Goal: Task Accomplishment & Management: Complete application form

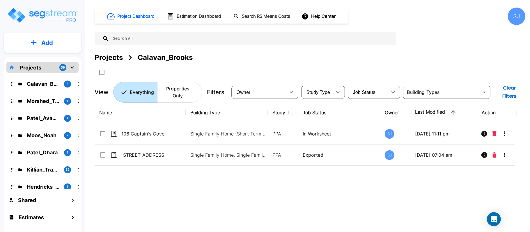
click at [56, 71] on div "Projects 59" at bounding box center [42, 67] width 72 height 11
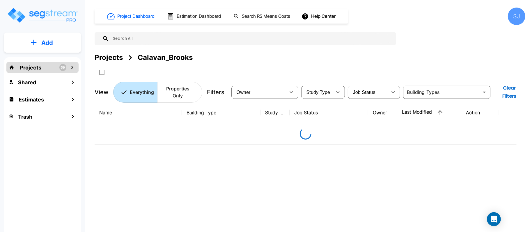
click at [56, 71] on div "Projects 59" at bounding box center [42, 67] width 72 height 11
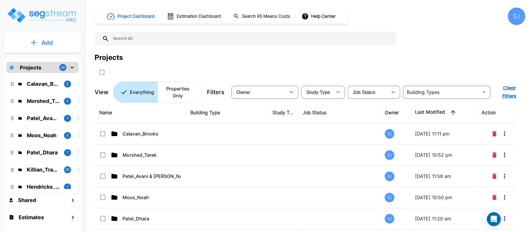
click at [64, 45] on button "Add" at bounding box center [42, 42] width 77 height 17
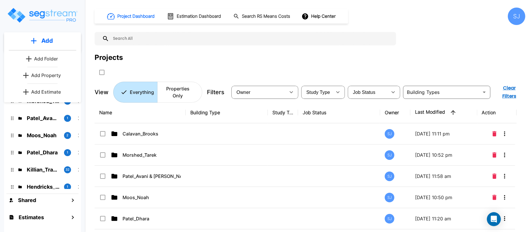
click at [51, 59] on p "Add Folder" at bounding box center [46, 58] width 24 height 7
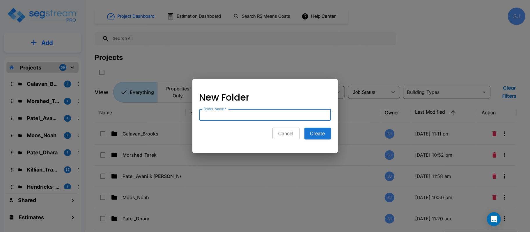
paste input "Curd_Lori"
type input "Curd_Lori"
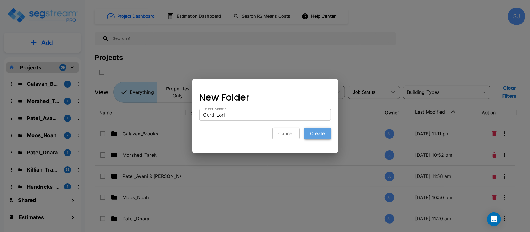
click at [326, 135] on button "Create" at bounding box center [318, 134] width 27 height 12
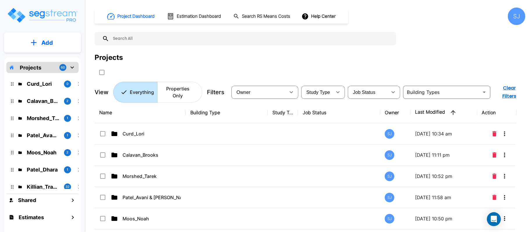
click at [55, 81] on p "Curd_Lori" at bounding box center [43, 84] width 33 height 8
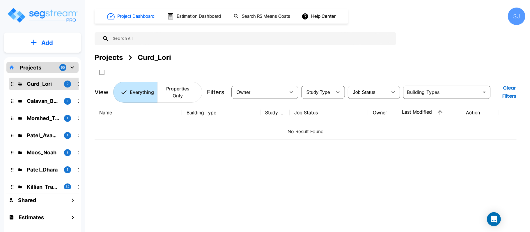
click at [52, 39] on p "Add" at bounding box center [47, 42] width 12 height 9
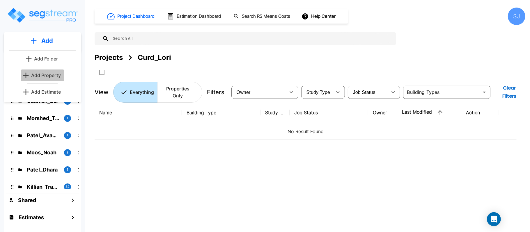
click at [57, 79] on p "Add Property" at bounding box center [46, 75] width 30 height 7
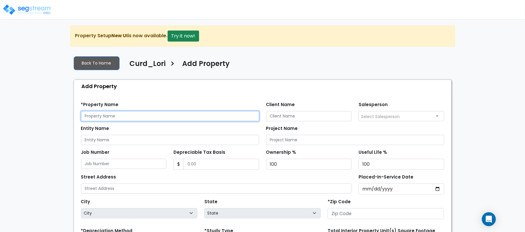
click at [167, 118] on input "text" at bounding box center [170, 116] width 178 height 10
paste input "[STREET_ADDRESS]"
type input "[STREET_ADDRESS]"
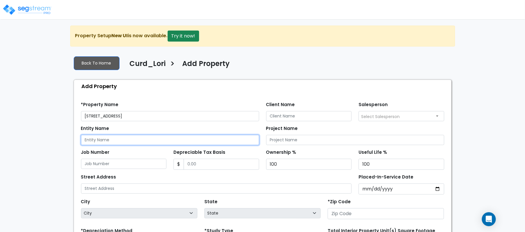
click at [112, 144] on input "Entity Name" at bounding box center [170, 140] width 178 height 10
paste input "[STREET_ADDRESS]"
type input "[STREET_ADDRESS]"
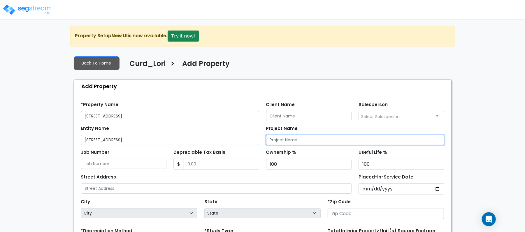
click at [356, 139] on input "Project Name" at bounding box center [355, 140] width 178 height 10
paste input "[STREET_ADDRESS]"
type input "[STREET_ADDRESS]"
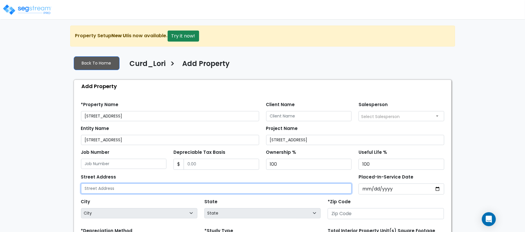
click at [147, 190] on input "text" at bounding box center [216, 189] width 271 height 10
paste input "[STREET_ADDRESS]"
type input "[STREET_ADDRESS]"
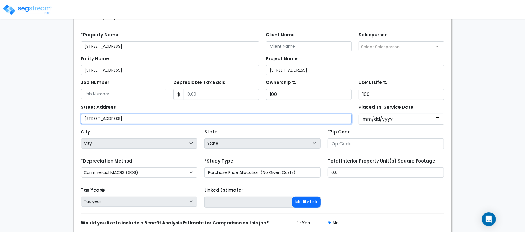
scroll to position [77, 0]
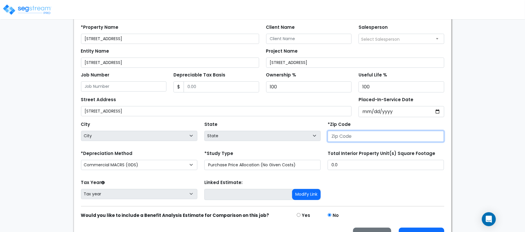
click at [370, 138] on input "number" at bounding box center [385, 136] width 116 height 11
paste input "78251"
type input "78251"
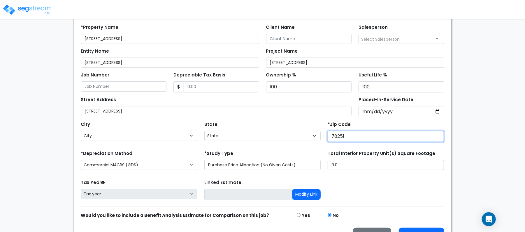
select select "TX"
type input "78251"
click at [308, 127] on div "State State National Average AB AK AL AR AZ BC CA CO CT DC DE FL GA HI" at bounding box center [262, 131] width 123 height 23
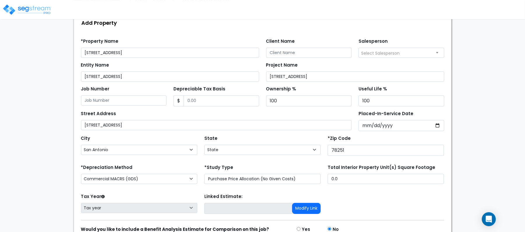
scroll to position [39, 0]
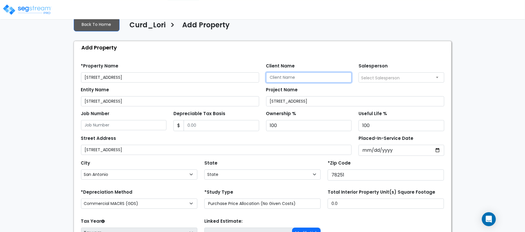
click at [320, 75] on input "Client Name" at bounding box center [309, 78] width 86 height 10
paste input "Curd_Lori"
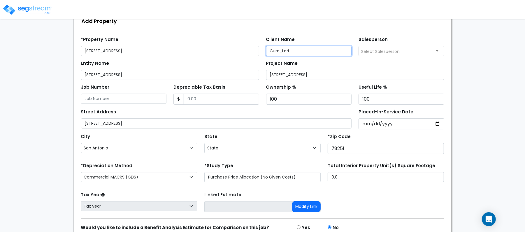
scroll to position [77, 0]
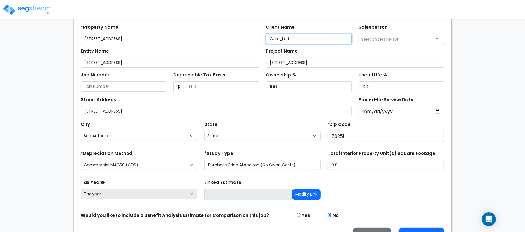
type input "Curd_Lori"
click at [207, 87] on input "Depreciable Tax Basis" at bounding box center [220, 87] width 75 height 11
paste input "535,000"
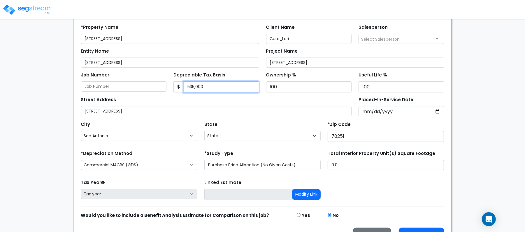
type input "535,000"
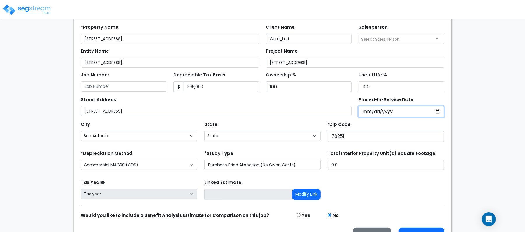
click at [367, 114] on input "Placed-In-Service Date" at bounding box center [401, 111] width 86 height 11
type input "0002-08-23"
select select "2"
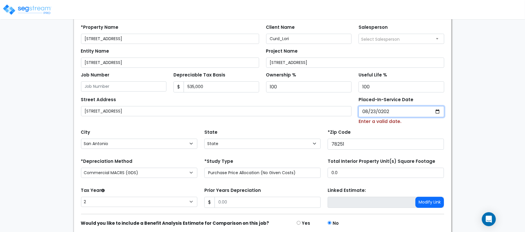
type input "2024-08-23"
select select "2024"
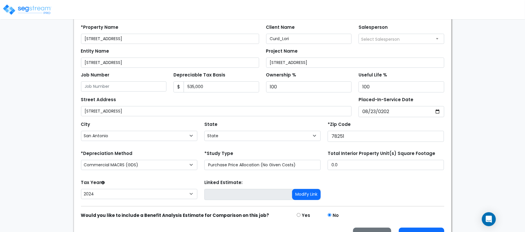
click at [396, 125] on div "*Zip Code 78251" at bounding box center [385, 131] width 116 height 22
click at [144, 167] on select "Commercial MACRS (GDS) Commercial Residential MACRS (GDS) Commercial MACRS (GDS…" at bounding box center [139, 165] width 116 height 10
drag, startPoint x: 169, startPoint y: 152, endPoint x: 208, endPoint y: 163, distance: 40.4
click at [169, 152] on div "*Depreciation Method Commercial MACRS (GDS) Commercial Residential MACRS (GDS) …" at bounding box center [138, 160] width 123 height 23
drag, startPoint x: 355, startPoint y: 164, endPoint x: 290, endPoint y: 160, distance: 64.5
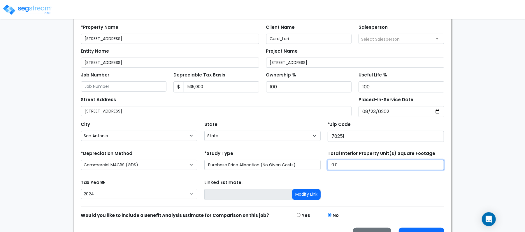
click at [290, 160] on div "*Depreciation Method Commercial MACRS (GDS) Commercial Residential MACRS (GDS) …" at bounding box center [262, 160] width 370 height 23
type input "1,920"
click at [188, 181] on div "Tax Year Please Enter The Placed In Service Date First. 2026 2025 2024" at bounding box center [138, 190] width 123 height 23
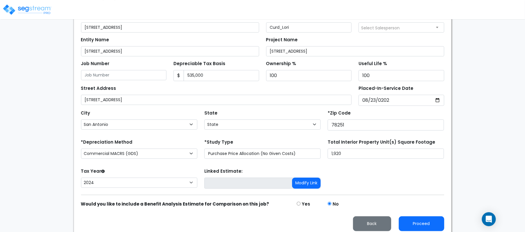
scroll to position [95, 0]
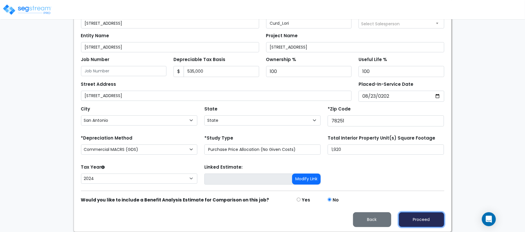
click at [434, 220] on button "Proceed" at bounding box center [420, 220] width 45 height 15
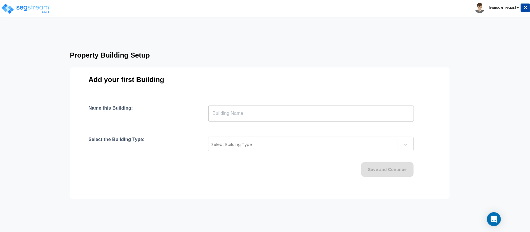
click at [238, 119] on input "text" at bounding box center [312, 113] width 206 height 16
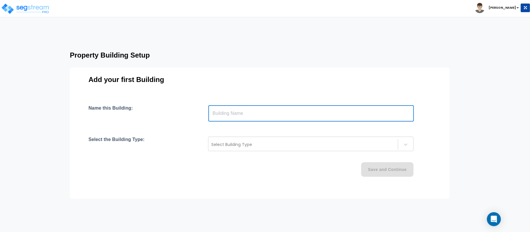
type input "Building"
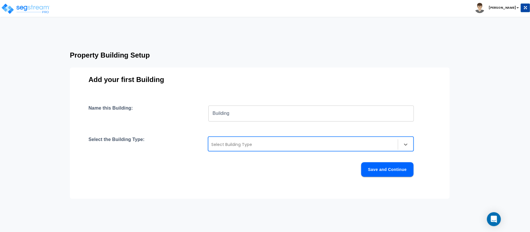
click at [246, 147] on div at bounding box center [303, 144] width 184 height 7
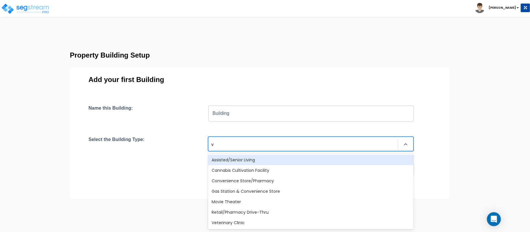
type input "ve"
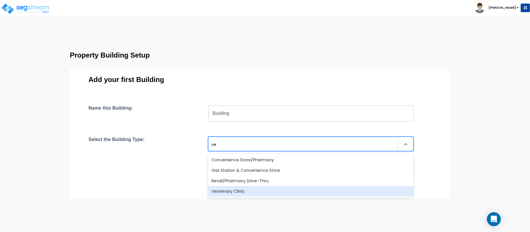
click at [237, 193] on div "Veterinary Clinic" at bounding box center [311, 191] width 206 height 10
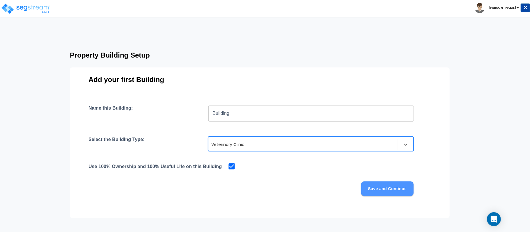
click at [391, 193] on button "Save and Continue" at bounding box center [387, 189] width 52 height 15
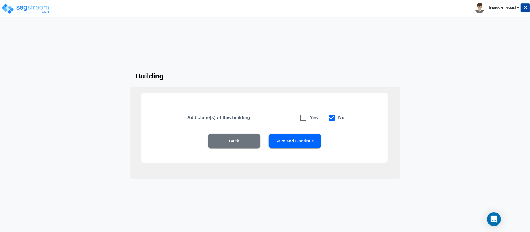
click at [297, 138] on button "Save and Continue" at bounding box center [295, 141] width 52 height 15
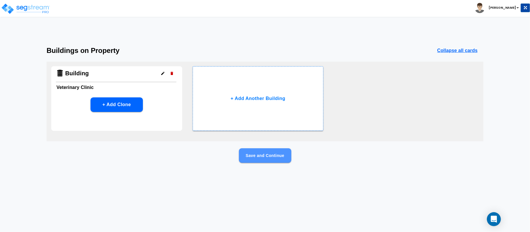
click at [271, 158] on button "Save and Continue" at bounding box center [265, 156] width 52 height 15
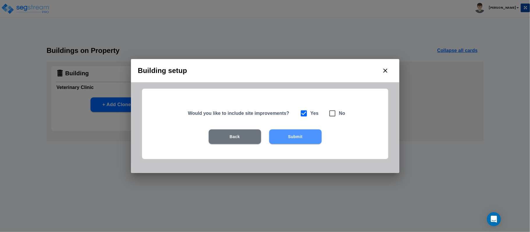
click at [306, 140] on button "Submit" at bounding box center [295, 137] width 52 height 15
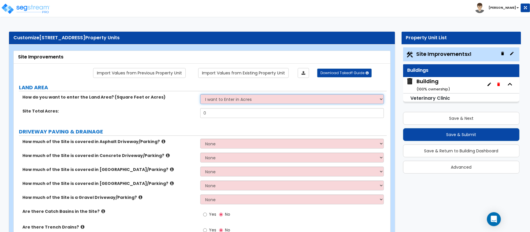
click at [233, 103] on select "I want to Enter in Acres I want to Enter in Square Feet" at bounding box center [292, 99] width 184 height 10
select select "2"
click at [200, 95] on select "I want to Enter in Acres I want to Enter in Square Feet" at bounding box center [292, 99] width 184 height 10
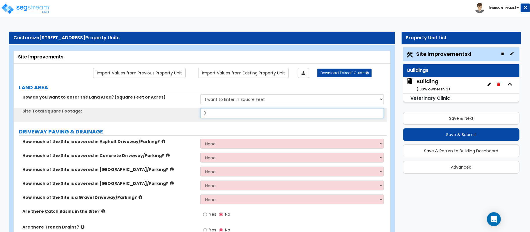
click at [239, 116] on input "0" at bounding box center [292, 113] width 184 height 10
paste input "22485.67"
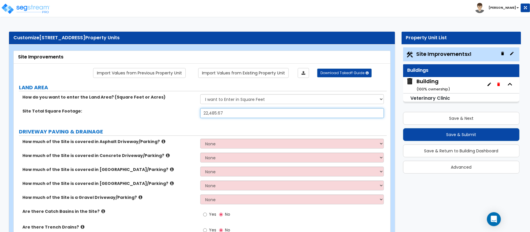
type input "22,485.67"
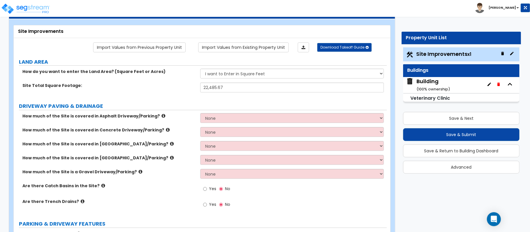
scroll to position [39, 0]
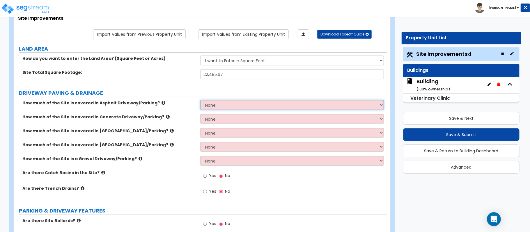
click at [253, 105] on select "None I want to Enter an Approximate Percentage I want to Enter the Square Foota…" at bounding box center [292, 105] width 184 height 10
select select "2"
click at [200, 101] on select "None I want to Enter an Approximate Percentage I want to Enter the Square Foota…" at bounding box center [292, 105] width 184 height 10
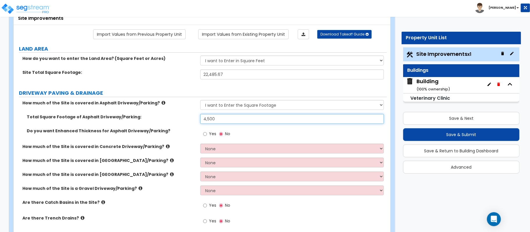
type input "4,500"
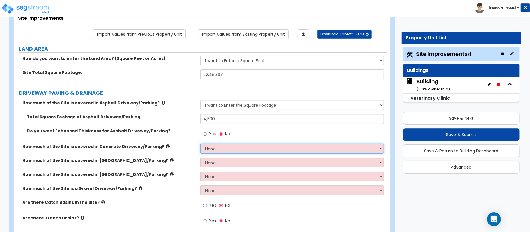
click at [224, 152] on select "None I want to Enter an Approximate Percentage I want to Enter the Square Foota…" at bounding box center [292, 149] width 184 height 10
select select "2"
click at [200, 144] on select "None I want to Enter an Approximate Percentage I want to Enter the Square Foota…" at bounding box center [292, 149] width 184 height 10
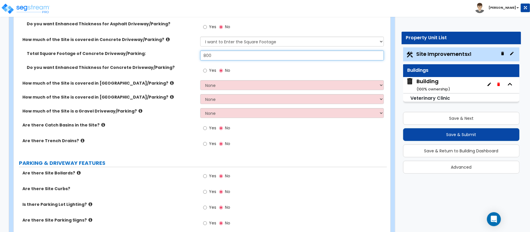
scroll to position [155, 0]
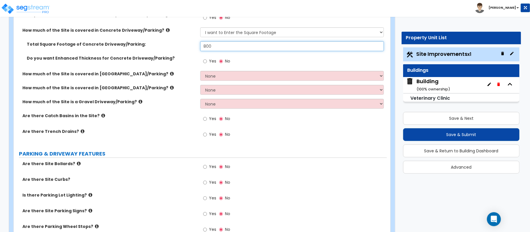
type input "800"
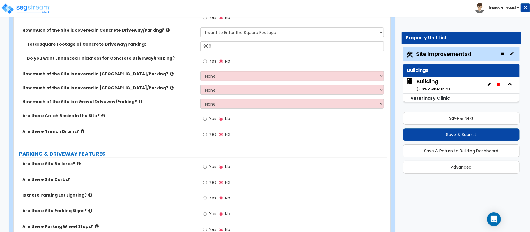
click at [279, 129] on div "Yes No" at bounding box center [293, 121] width 187 height 16
click at [340, 127] on div "Yes No" at bounding box center [293, 121] width 187 height 16
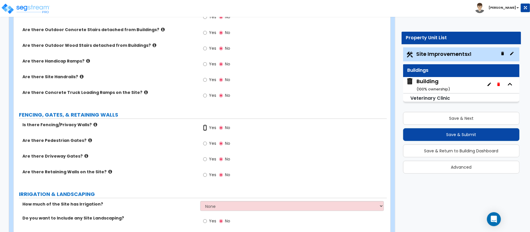
click at [205, 129] on input "Yes" at bounding box center [205, 128] width 4 height 6
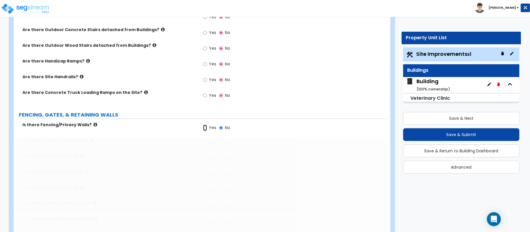
radio input "true"
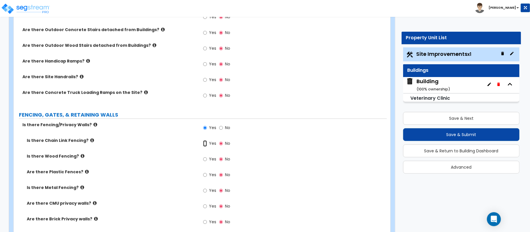
click at [205, 146] on input "Yes" at bounding box center [205, 144] width 4 height 6
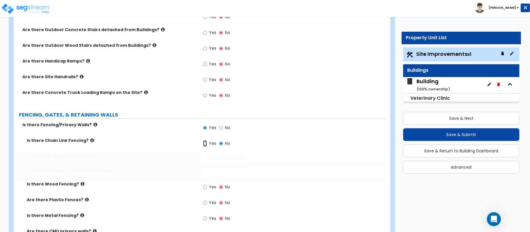
radio input "true"
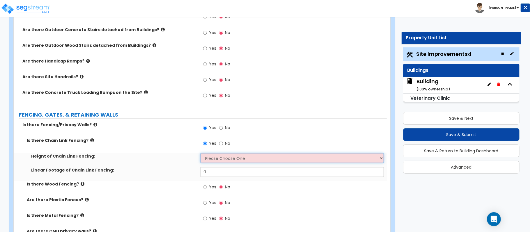
click at [227, 161] on select "Please Choose One 3 feet 4 feet 5 feet 6 feet 10 feet 12 feet" at bounding box center [292, 158] width 184 height 10
select select "4"
click at [200, 154] on select "Please Choose One 3 feet 4 feet 5 feet 6 feet 10 feet 12 feet" at bounding box center [292, 158] width 184 height 10
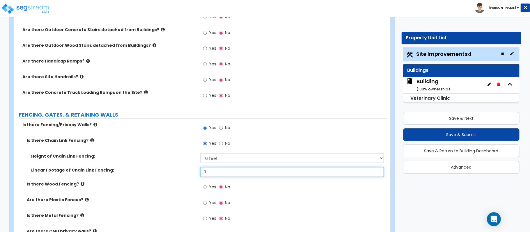
drag, startPoint x: 223, startPoint y: 173, endPoint x: 182, endPoint y: 181, distance: 41.9
click at [184, 175] on div "Linear Footage of Chain Link Fencing: 0" at bounding box center [200, 174] width 373 height 14
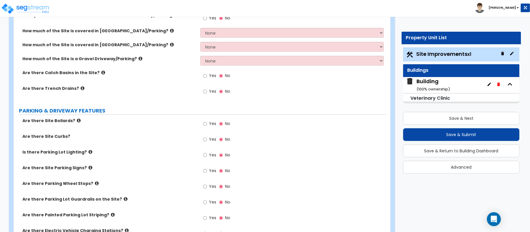
scroll to position [233, 0]
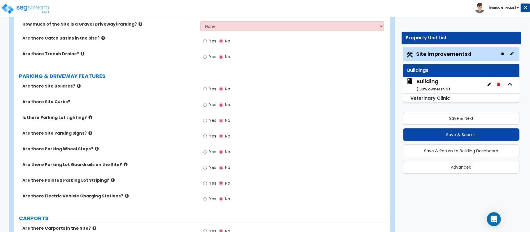
type input "160"
click at [95, 149] on icon at bounding box center [97, 149] width 4 height 4
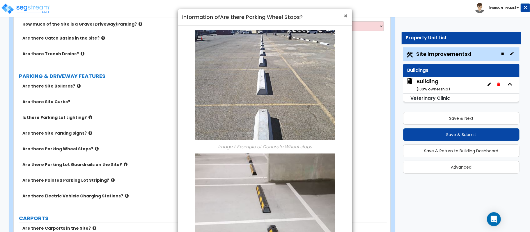
click at [347, 15] on span "×" at bounding box center [346, 16] width 4 height 8
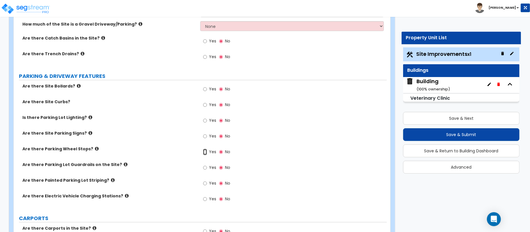
click at [205, 151] on input "Yes" at bounding box center [205, 152] width 4 height 6
radio input "true"
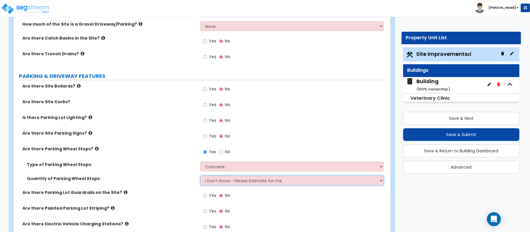
click at [218, 186] on select "I Don’t Know - Please Estimate for me I Want to Enter the Number of Wheel Stops" at bounding box center [292, 181] width 184 height 10
select select "1"
click at [200, 177] on select "I Don’t Know - Please Estimate for me I Want to Enter the Number of Wheel Stops" at bounding box center [292, 181] width 184 height 10
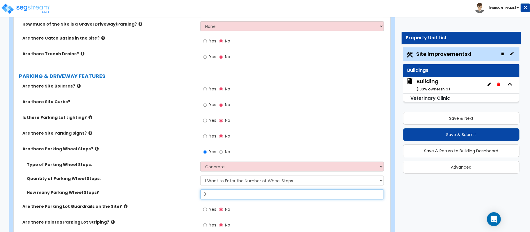
drag, startPoint x: 218, startPoint y: 195, endPoint x: 157, endPoint y: 195, distance: 61.5
click at [157, 195] on div "How many Parking Wheel Stops? 0" at bounding box center [200, 197] width 373 height 14
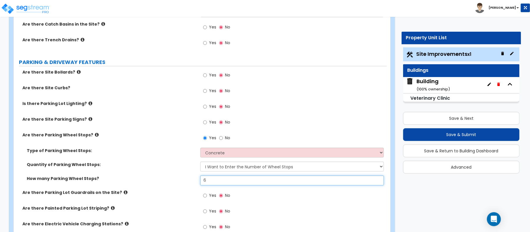
scroll to position [272, 0]
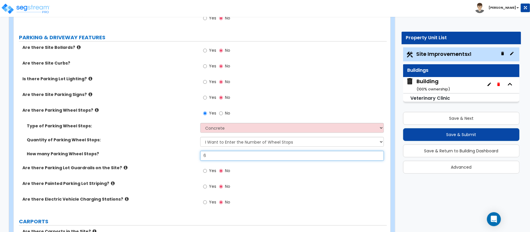
type input "6"
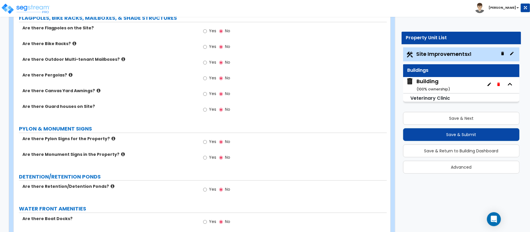
scroll to position [1010, 0]
click at [112, 139] on icon at bounding box center [114, 138] width 4 height 4
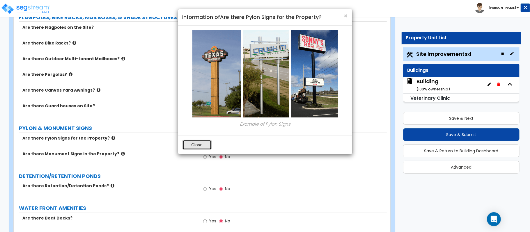
click at [202, 146] on button "Close" at bounding box center [197, 145] width 29 height 10
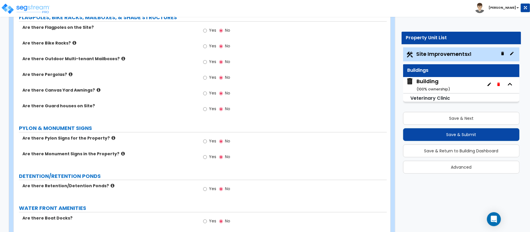
click at [121, 156] on icon at bounding box center [123, 154] width 4 height 4
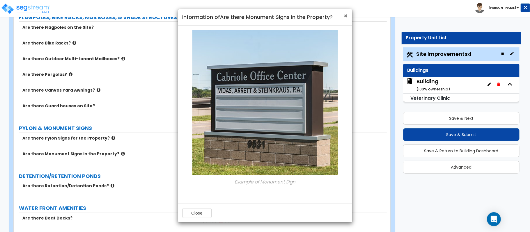
click at [347, 16] on span "×" at bounding box center [346, 16] width 4 height 8
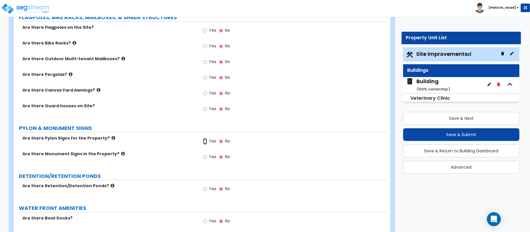
click at [204, 143] on input "Yes" at bounding box center [205, 141] width 4 height 6
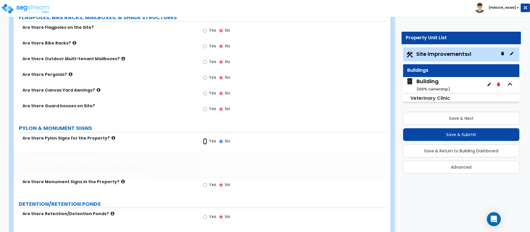
radio input "true"
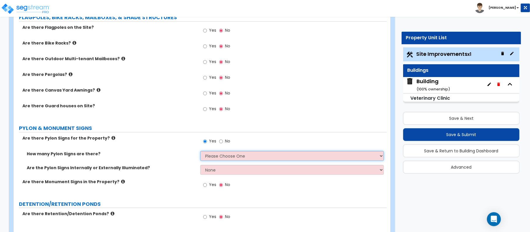
click at [210, 154] on select "Please Choose One 1 2 3" at bounding box center [292, 156] width 184 height 10
select select "1"
click at [200, 152] on select "Please Choose One 1 2 3" at bounding box center [292, 156] width 184 height 10
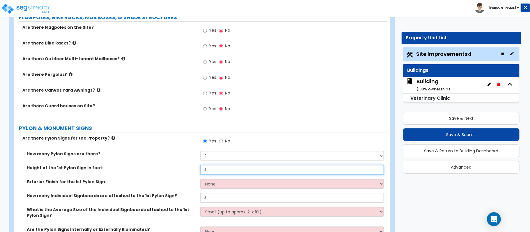
drag, startPoint x: 213, startPoint y: 170, endPoint x: 191, endPoint y: 170, distance: 21.3
click at [191, 170] on div "Height of the 1st Pylon Sign in feet: 0" at bounding box center [200, 172] width 373 height 14
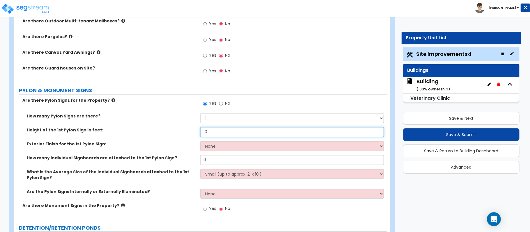
scroll to position [1049, 0]
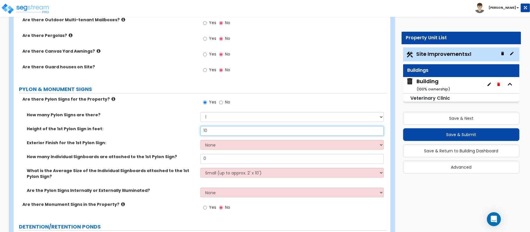
type input "10"
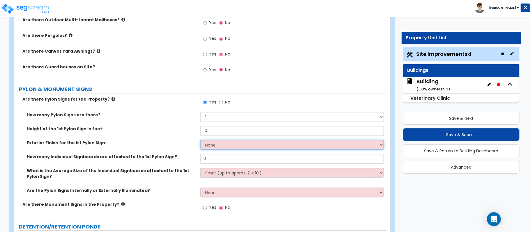
click at [233, 148] on select "None Paint Finish Brick Veneer Finish Stone Veneer Finish Metal Composite Finis…" at bounding box center [292, 145] width 184 height 10
select select "4"
click at [200, 142] on select "None Paint Finish Brick Veneer Finish Stone Veneer Finish Metal Composite Finis…" at bounding box center [292, 145] width 184 height 10
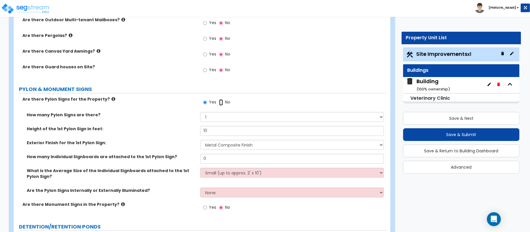
click at [222, 105] on input "No" at bounding box center [221, 102] width 4 height 6
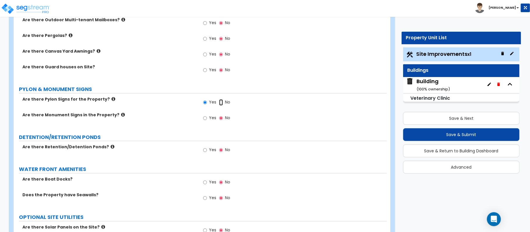
radio input "false"
radio input "true"
click at [205, 119] on input "Yes" at bounding box center [205, 118] width 4 height 6
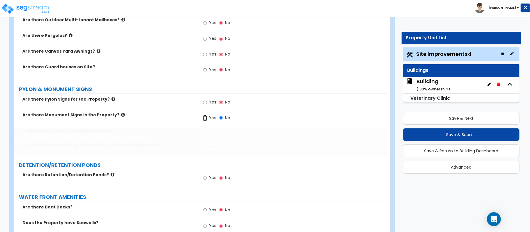
radio input "true"
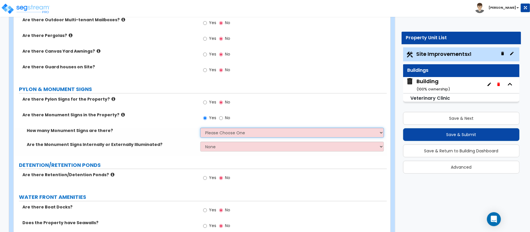
click at [224, 136] on select "Please Choose One 1 2 3" at bounding box center [292, 133] width 184 height 10
select select "1"
click at [184, 128] on div "Are there Monument Signs in the Property? Yes No" at bounding box center [200, 120] width 373 height 16
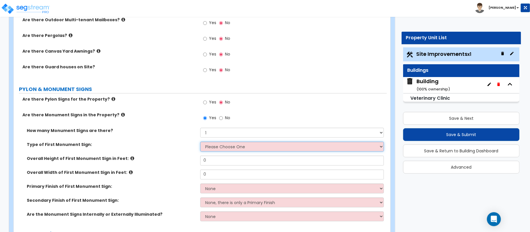
click at [212, 147] on select "Please Choose One Flat Signboard on top of a Base Flat Signboard attached to a …" at bounding box center [292, 147] width 184 height 10
select select "1"
click at [200, 143] on select "Please Choose One Flat Signboard on top of a Base Flat Signboard attached to a …" at bounding box center [292, 147] width 184 height 10
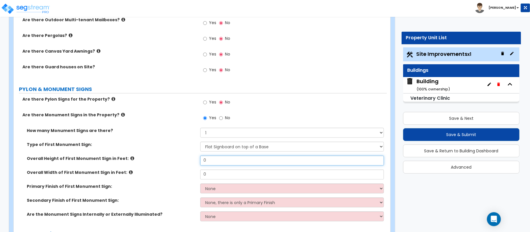
drag, startPoint x: 221, startPoint y: 164, endPoint x: 159, endPoint y: 166, distance: 61.8
click at [159, 166] on div "Overall Height of First Monument Sign in Feet: 0" at bounding box center [200, 163] width 373 height 14
type input "10"
click at [130, 160] on icon at bounding box center [132, 158] width 4 height 4
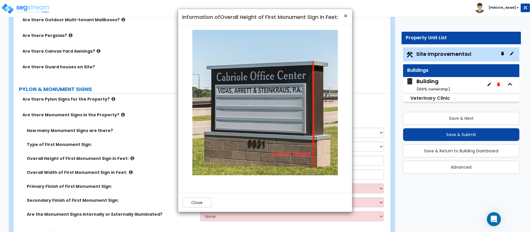
click at [347, 14] on span "×" at bounding box center [346, 16] width 4 height 8
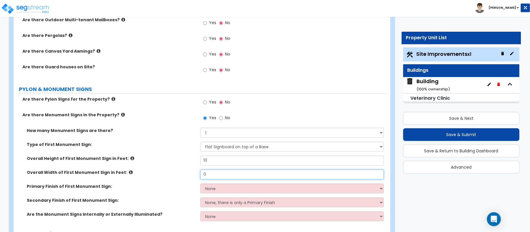
drag, startPoint x: 217, startPoint y: 177, endPoint x: 131, endPoint y: 177, distance: 85.9
click at [131, 177] on div "Overall Width of First Monument Sign in Feet: 0" at bounding box center [200, 177] width 373 height 14
type input "5"
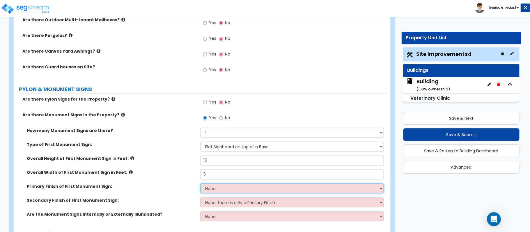
click at [210, 189] on select "None Paint/Stucco Finish Brick Finish Stone Finish Metal Composite Finish Vinyl…" at bounding box center [292, 189] width 184 height 10
select select "4"
click at [200, 185] on select "None Paint/Stucco Finish Brick Finish Stone Finish Metal Composite Finish Vinyl…" at bounding box center [292, 189] width 184 height 10
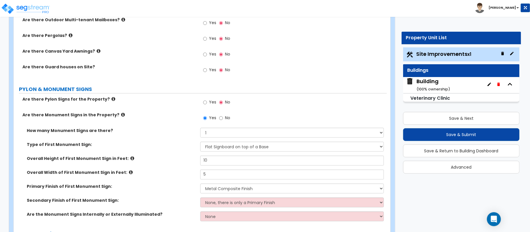
click at [211, 210] on div "Secondary Finish of First Monument Sign: None, there is only a Primary Finish P…" at bounding box center [200, 205] width 373 height 14
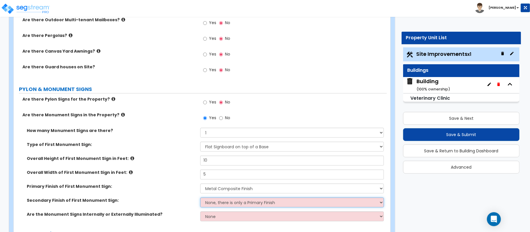
click at [213, 207] on select "None, there is only a Primary Finish Paint/Stucco Finish Brick Finish Stone Fin…" at bounding box center [292, 203] width 184 height 10
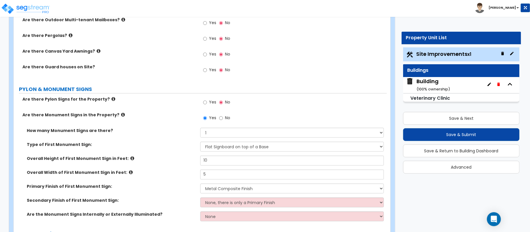
click at [181, 198] on div "Primary Finish of First Monument Sign: None Paint/Stucco Finish Brick Finish St…" at bounding box center [200, 191] width 373 height 14
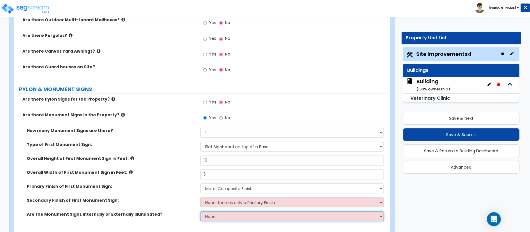
click at [211, 219] on select "None Internally Illuminated Externally Illuminated" at bounding box center [292, 217] width 184 height 10
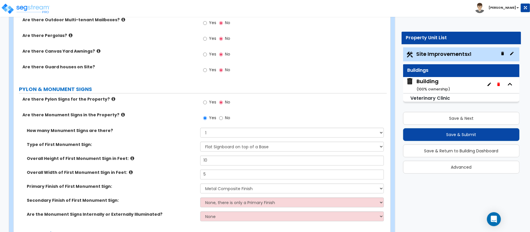
click at [166, 195] on div "Primary Finish of First Monument Sign: None Paint/Stucco Finish Brick Finish St…" at bounding box center [200, 191] width 373 height 14
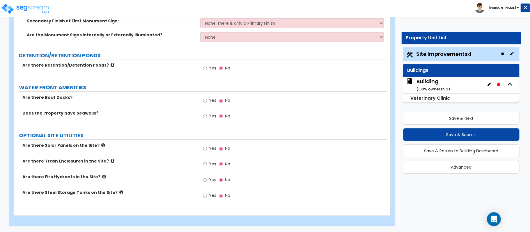
scroll to position [410, 0]
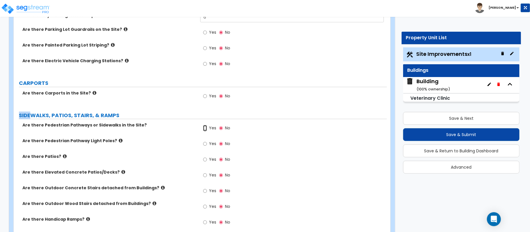
click at [204, 129] on input "Yes" at bounding box center [205, 128] width 4 height 6
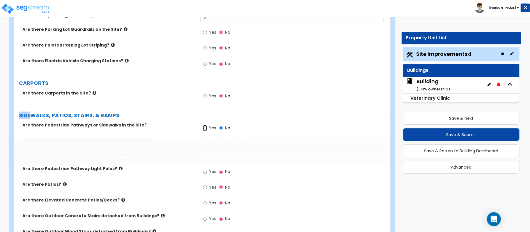
radio input "true"
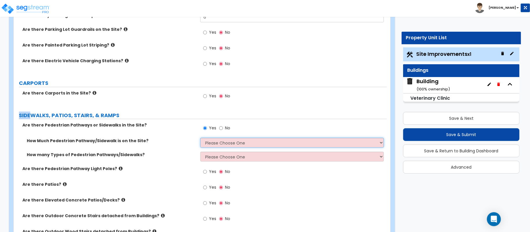
click at [216, 143] on select "Please Choose One I Don't Know, Please Estimate For Me Enter Linear Footage" at bounding box center [292, 143] width 184 height 10
select select "2"
click at [200, 139] on select "Please Choose One I Don't Know, Please Estimate For Me Enter Linear Footage" at bounding box center [292, 143] width 184 height 10
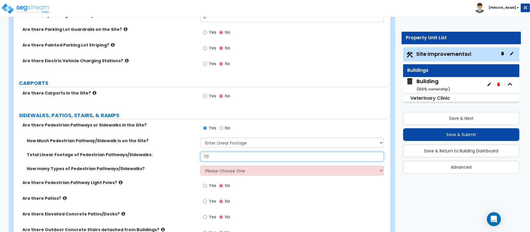
type input "70"
click at [239, 174] on select "Please Choose One 1 2 3" at bounding box center [292, 171] width 184 height 10
select select "1"
click at [200, 167] on select "Please Choose One 1 2 3" at bounding box center [292, 171] width 184 height 10
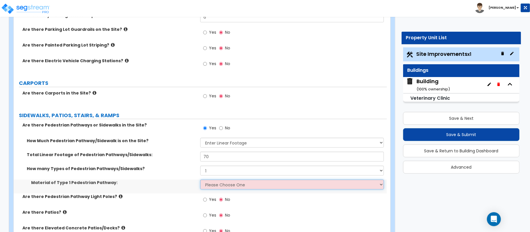
click at [228, 186] on select "Please Choose One Bare Concrete Stamped Concrete Brick Pavers Stone Pavers Wood…" at bounding box center [292, 185] width 184 height 10
select select "1"
click at [200, 181] on select "Please Choose One Bare Concrete Stamped Concrete Brick Pavers Stone Pavers Wood…" at bounding box center [292, 185] width 184 height 10
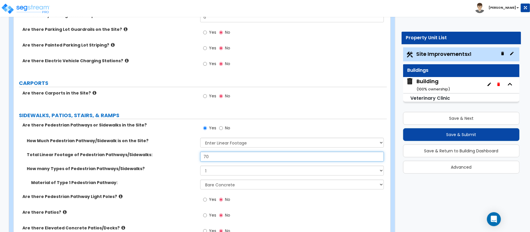
drag, startPoint x: 218, startPoint y: 158, endPoint x: 178, endPoint y: 160, distance: 39.6
click at [178, 158] on div "Total Linear Footage of Pedestrian Pathways/Sidewalks: 70" at bounding box center [200, 159] width 373 height 14
type input "200"
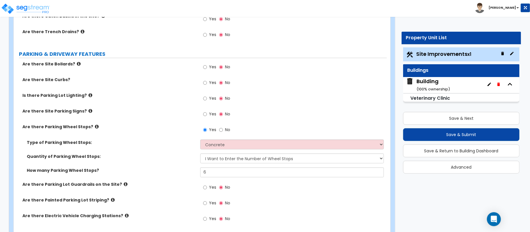
scroll to position [625, 0]
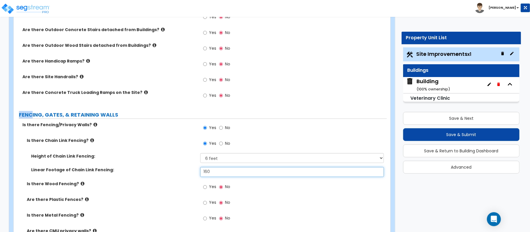
drag, startPoint x: 219, startPoint y: 173, endPoint x: 166, endPoint y: 173, distance: 53.3
click at [166, 173] on div "Linear Footage of Chain Link Fencing: 160" at bounding box center [200, 174] width 373 height 14
type input "600"
click at [166, 173] on label "Linear Footage of Chain Link Fencing:" at bounding box center [113, 170] width 165 height 6
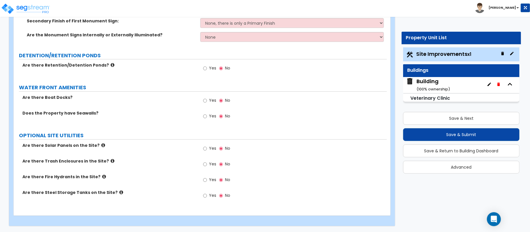
scroll to position [1286, 0]
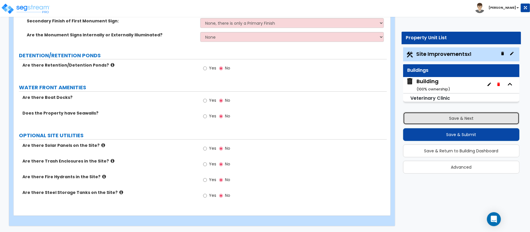
click at [431, 115] on button "Save & Next" at bounding box center [461, 118] width 117 height 13
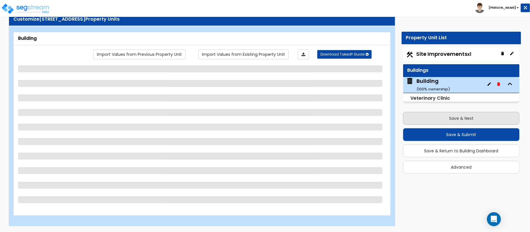
scroll to position [19, 0]
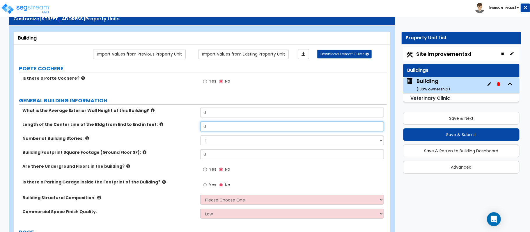
drag, startPoint x: 210, startPoint y: 128, endPoint x: 182, endPoint y: 126, distance: 27.8
click at [182, 126] on div "Length of the Center Line of the Bldg from End to End in feet: 0" at bounding box center [200, 129] width 373 height 14
type input "130"
type input "1,920"
click at [179, 172] on div "Are there Underground Floors in the building? Yes No" at bounding box center [200, 172] width 373 height 16
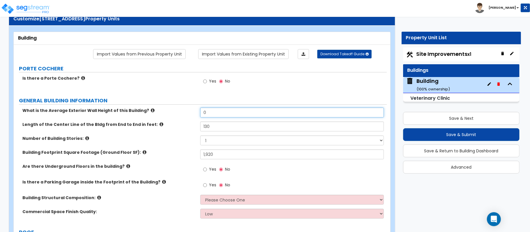
drag, startPoint x: 224, startPoint y: 114, endPoint x: 172, endPoint y: 114, distance: 52.4
click at [172, 114] on div "What is the Average Exterior Wall Height of this Building? 0" at bounding box center [200, 115] width 373 height 14
type input "10"
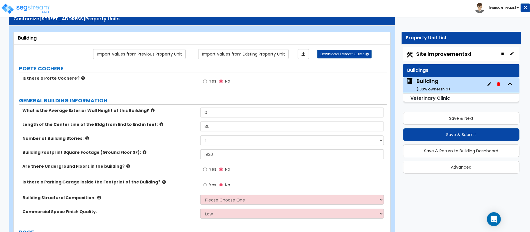
click at [179, 160] on div "Building Footprint Square Footage (Ground Floor SF): 1,920" at bounding box center [200, 157] width 373 height 14
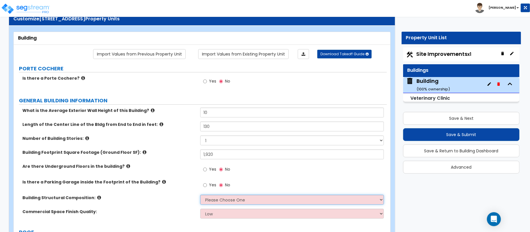
click at [216, 197] on select "Please Choose One Tilt-up Wall Construction Reinforced Concrete Structural Stee…" at bounding box center [292, 200] width 184 height 10
select select "7"
click at [200, 196] on select "Please Choose One Tilt-up Wall Construction Reinforced Concrete Structural Stee…" at bounding box center [292, 200] width 184 height 10
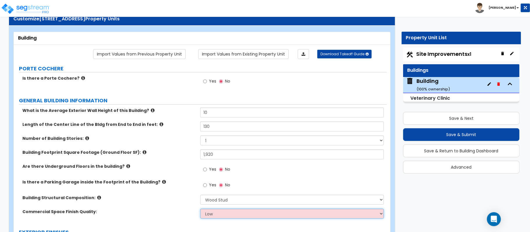
click at [224, 216] on select "Low Average High" at bounding box center [292, 214] width 184 height 10
select select "1"
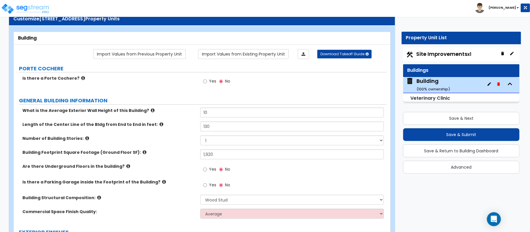
click at [170, 216] on div "Commercial Space Finish Quality: Low Average High" at bounding box center [200, 216] width 373 height 14
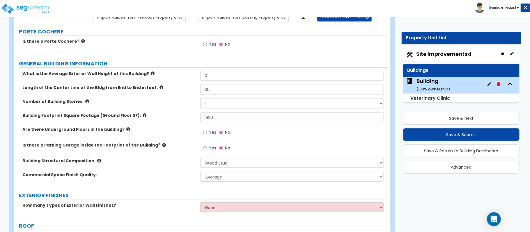
scroll to position [135, 0]
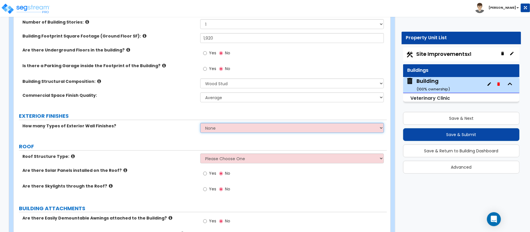
click at [226, 129] on select "None 1 2 3" at bounding box center [292, 128] width 184 height 10
select select "2"
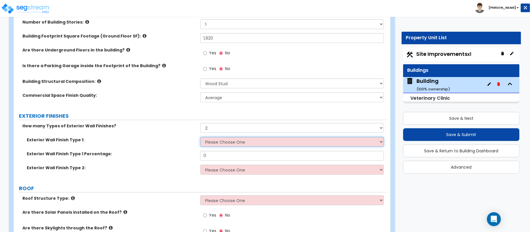
click at [217, 141] on select "Please Choose One No Finish/Shared Wall No Wall Brick Veneer Stone Veneer Wood …" at bounding box center [292, 142] width 184 height 10
click at [259, 142] on select "Please Choose One No Finish/Shared Wall No Wall Brick Veneer Stone Veneer Wood …" at bounding box center [292, 142] width 184 height 10
select select "4"
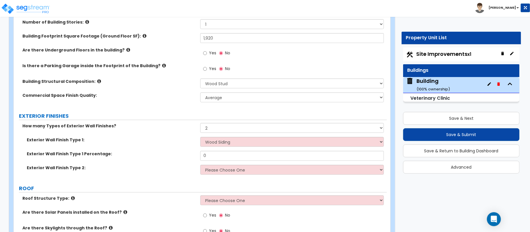
click at [189, 148] on div "Exterior Wall Finish Type 1: Please Choose One No Finish/Shared Wall No Wall Br…" at bounding box center [200, 144] width 373 height 14
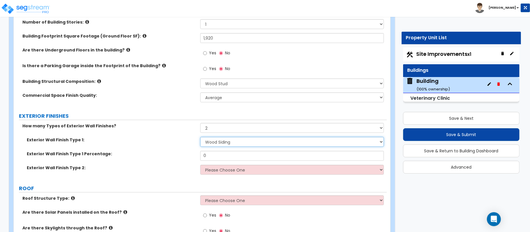
click at [241, 146] on select "Please Choose One No Finish/Shared Wall No Wall Brick Veneer Stone Veneer Wood …" at bounding box center [292, 142] width 184 height 10
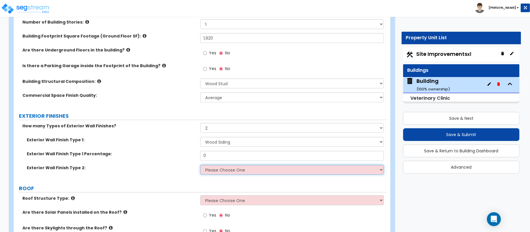
click at [244, 171] on select "Please Choose One No Finish/Shared Wall No Wall Brick Veneer Stone Veneer Wood …" at bounding box center [292, 170] width 184 height 10
select select "3"
click at [200, 166] on select "Please Choose One No Finish/Shared Wall No Wall Brick Veneer Stone Veneer Wood …" at bounding box center [292, 170] width 184 height 10
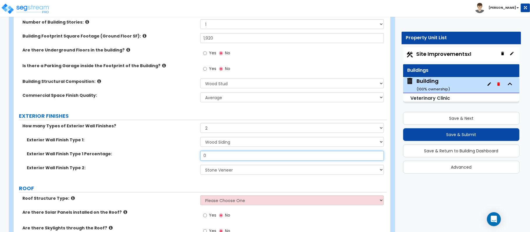
drag, startPoint x: 228, startPoint y: 156, endPoint x: 178, endPoint y: 155, distance: 50.1
click at [178, 155] on div "Exterior Wall Finish Type 1 Percentage: 0" at bounding box center [200, 158] width 373 height 14
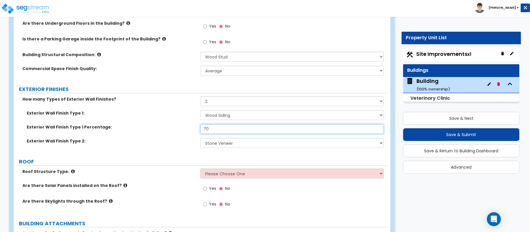
scroll to position [213, 0]
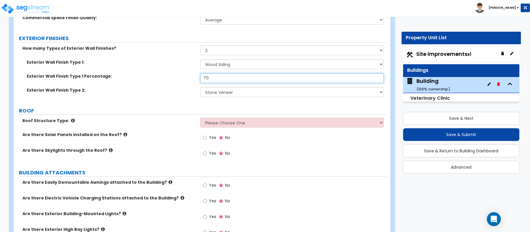
type input "70"
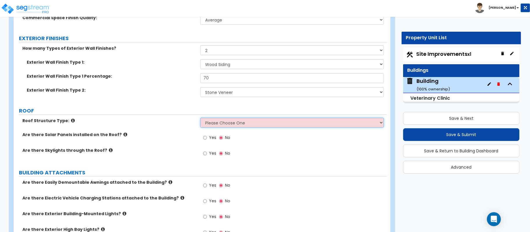
click at [226, 122] on select "Please Choose One Gable Roof Flat Roof Hybrid Gable & Flat Roof" at bounding box center [292, 123] width 184 height 10
select select "1"
click at [200, 119] on select "Please Choose One Gable Roof Flat Roof Hybrid Gable & Flat Roof" at bounding box center [292, 123] width 184 height 10
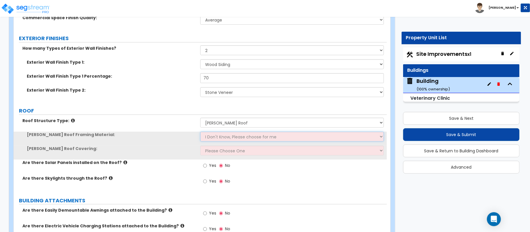
click at [220, 138] on select "I Don't Know, Please choose for me Metal Wood" at bounding box center [292, 137] width 184 height 10
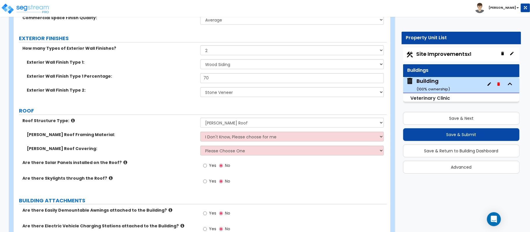
drag, startPoint x: 175, startPoint y: 146, endPoint x: 182, endPoint y: 147, distance: 7.4
click at [175, 146] on div "Gable Roof Framing Material: I Don't Know, Please choose for me Metal Wood" at bounding box center [200, 139] width 373 height 14
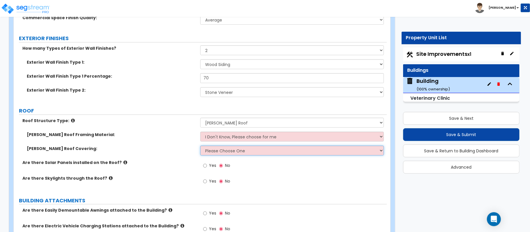
click at [211, 151] on select "Please Choose One Asphalt Shingle Clay Tile Wood Shingle Metal Shingle Standing…" at bounding box center [292, 151] width 184 height 10
select select "5"
click at [200, 147] on select "Please Choose One Asphalt Shingle Clay Tile Wood Shingle Metal Shingle Standing…" at bounding box center [292, 151] width 184 height 10
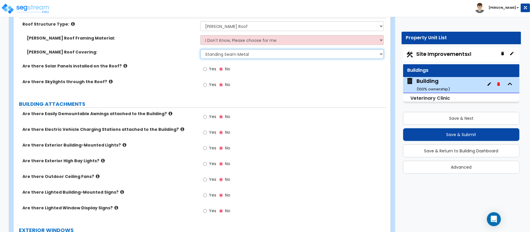
scroll to position [330, 0]
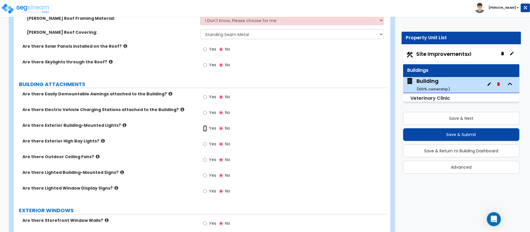
click at [207, 130] on input "Yes" at bounding box center [205, 129] width 4 height 6
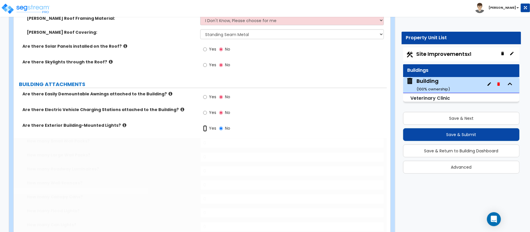
radio input "true"
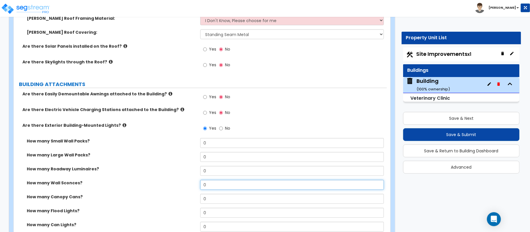
drag, startPoint x: 228, startPoint y: 185, endPoint x: 170, endPoint y: 186, distance: 58.3
click at [170, 186] on div "How many Wall Sconces? 0" at bounding box center [200, 187] width 373 height 14
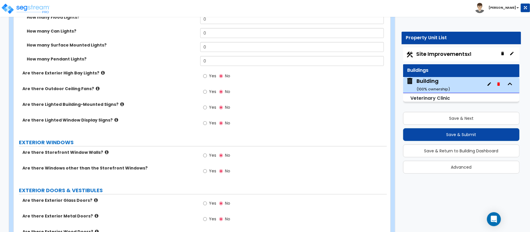
scroll to position [563, 0]
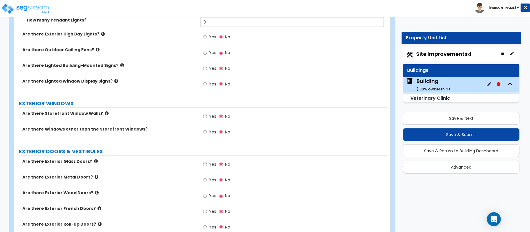
type input "6"
click at [205, 164] on input "Yes" at bounding box center [205, 165] width 4 height 6
radio input "true"
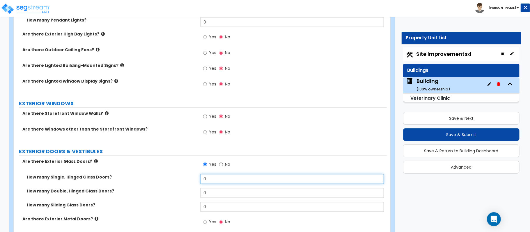
drag, startPoint x: 214, startPoint y: 182, endPoint x: 159, endPoint y: 178, distance: 55.5
click at [159, 178] on div "How many Single, Hinged Glass Doors? 0" at bounding box center [200, 181] width 373 height 14
type input "2"
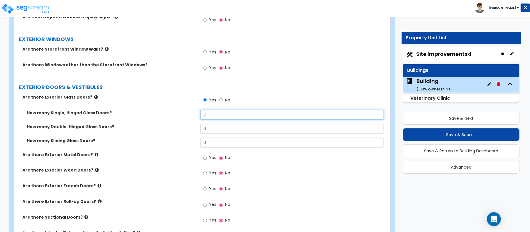
scroll to position [640, 0]
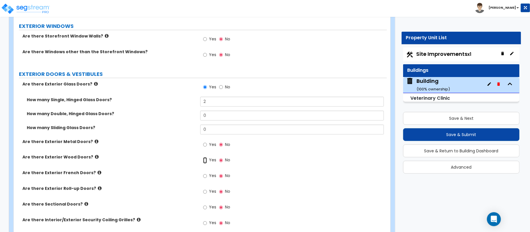
click at [204, 160] on input "Yes" at bounding box center [205, 161] width 4 height 6
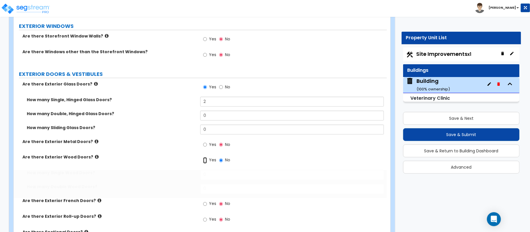
radio input "true"
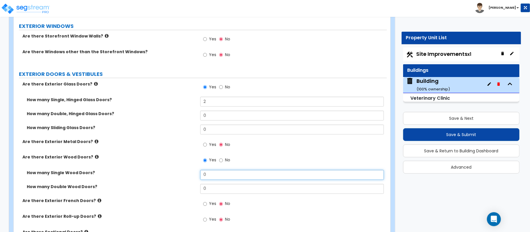
drag, startPoint x: 213, startPoint y: 174, endPoint x: 193, endPoint y: 175, distance: 20.7
click at [196, 175] on div "How many Single Wood Doors? 0" at bounding box center [200, 177] width 373 height 14
type input "1"
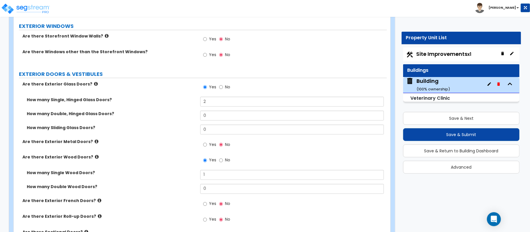
click at [183, 179] on div "How many Single Wood Doors? 1" at bounding box center [200, 177] width 373 height 14
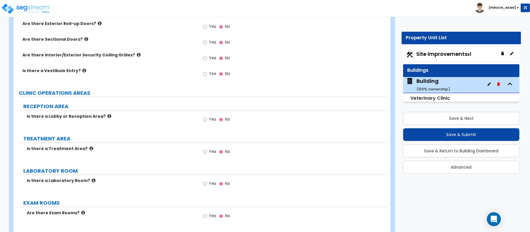
scroll to position [834, 0]
click at [208, 121] on label "Yes" at bounding box center [209, 119] width 13 height 10
click at [207, 121] on input "Yes" at bounding box center [205, 119] width 4 height 6
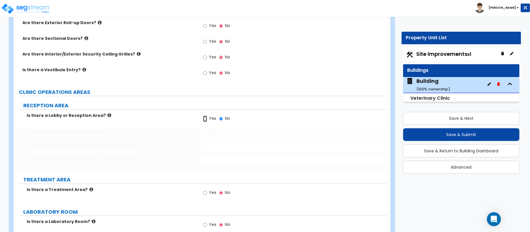
radio input "true"
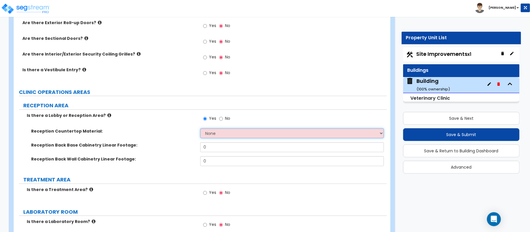
click at [218, 137] on select "None Plastic Laminate Solid Surface Stone Quartz Marble Tile Wood Stainless Ste…" at bounding box center [292, 133] width 184 height 10
select select "2"
click at [200, 130] on select "None Plastic Laminate Solid Surface Stone Quartz Marble Tile Wood Stainless Ste…" at bounding box center [292, 133] width 184 height 10
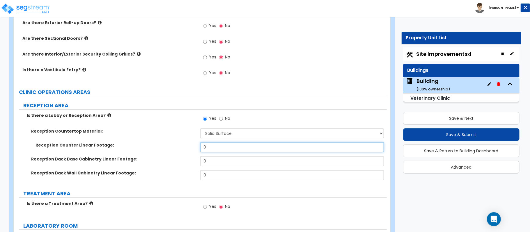
drag, startPoint x: 211, startPoint y: 150, endPoint x: 161, endPoint y: 151, distance: 49.5
click at [161, 151] on div "Reception Counter Linear Footage: 0" at bounding box center [200, 149] width 373 height 14
type input "12"
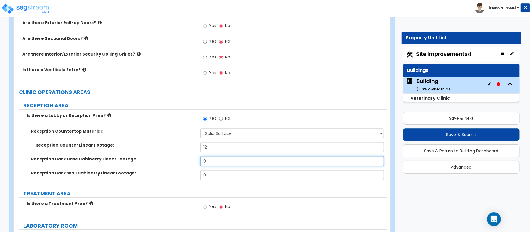
drag, startPoint x: 217, startPoint y: 163, endPoint x: 181, endPoint y: 163, distance: 36.4
click at [181, 163] on div "Reception Back Base Cabinetry Linear Footage: 0" at bounding box center [200, 163] width 373 height 14
type input "12"
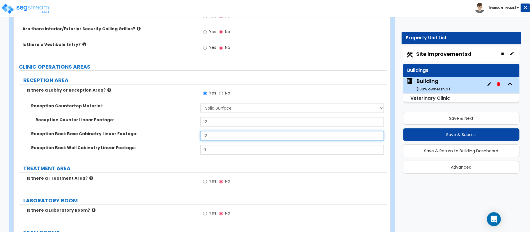
scroll to position [873, 0]
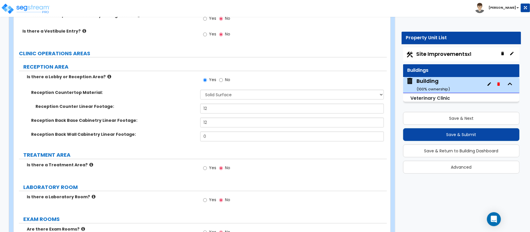
click at [89, 167] on icon at bounding box center [91, 165] width 4 height 4
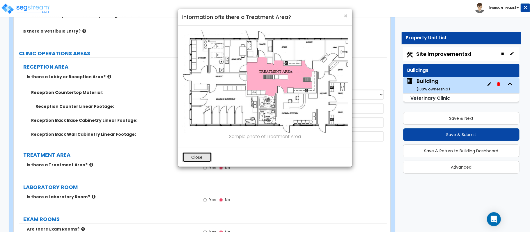
click at [200, 155] on button "Close" at bounding box center [197, 158] width 29 height 10
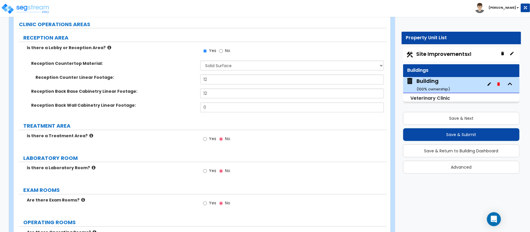
scroll to position [951, 0]
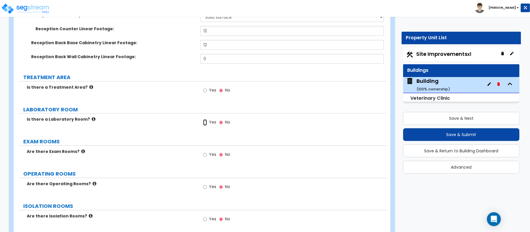
click at [204, 125] on input "Yes" at bounding box center [205, 122] width 4 height 6
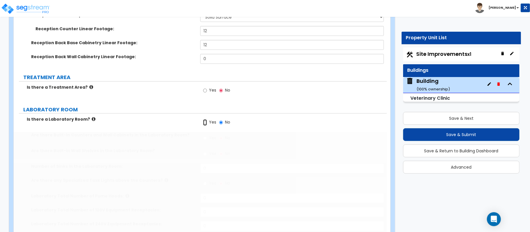
radio input "true"
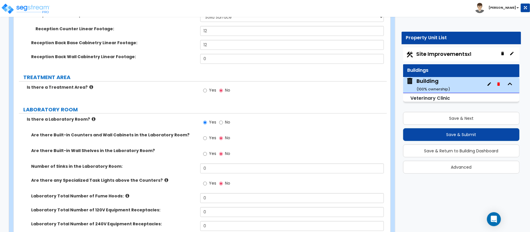
click at [92, 121] on icon at bounding box center [94, 119] width 4 height 4
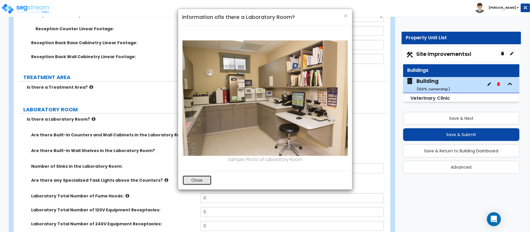
click at [203, 180] on button "Close" at bounding box center [197, 181] width 29 height 10
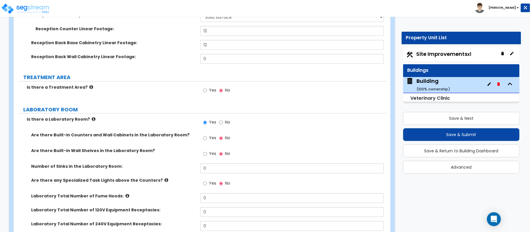
click at [92, 120] on icon at bounding box center [94, 119] width 4 height 4
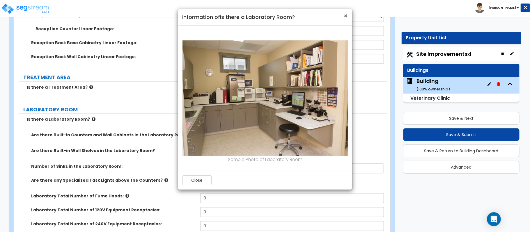
click at [344, 16] on span "×" at bounding box center [346, 16] width 4 height 8
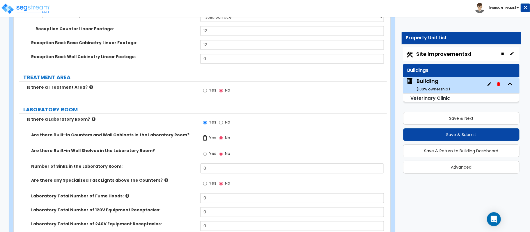
click at [204, 139] on input "Yes" at bounding box center [205, 138] width 4 height 6
radio input "true"
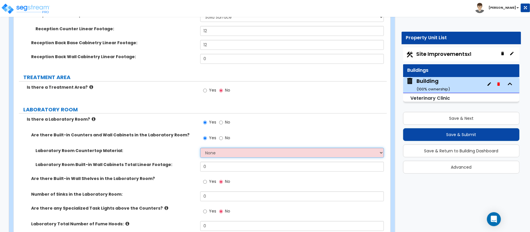
click at [237, 154] on select "None Plastic Laminate Solid Surface Stone Quartz Marble Tile Wood Stainless Ste…" at bounding box center [292, 153] width 184 height 10
select select "2"
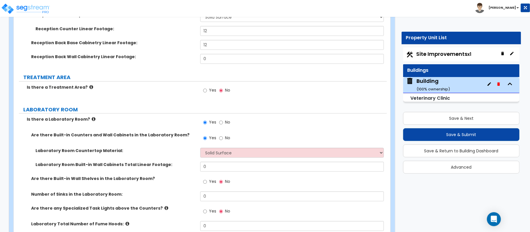
click at [184, 151] on label "Laboratory Room Countertop Material:" at bounding box center [116, 151] width 160 height 6
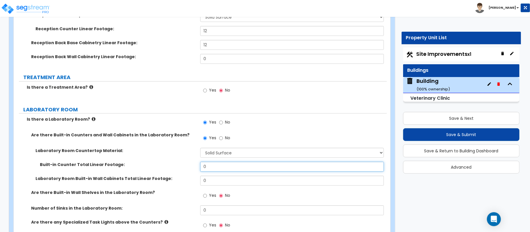
drag, startPoint x: 214, startPoint y: 171, endPoint x: 157, endPoint y: 158, distance: 58.4
click at [158, 162] on div "Laboratory Room Countertop Material: None Plastic Laminate Solid Surface Stone …" at bounding box center [200, 169] width 365 height 42
type input "24"
click at [176, 181] on div "Laboratory Room Built-in Wall Cabinets Total Linear Footage: 0" at bounding box center [200, 183] width 373 height 14
type input "48"
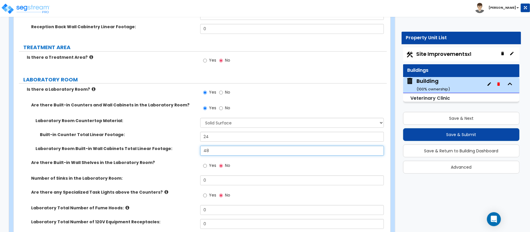
scroll to position [1029, 0]
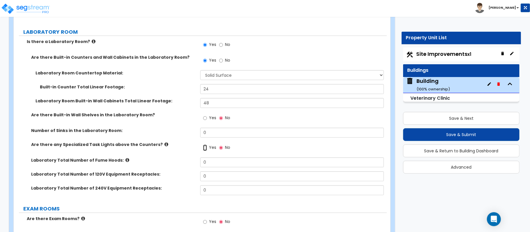
click at [205, 151] on input "Yes" at bounding box center [205, 148] width 4 height 6
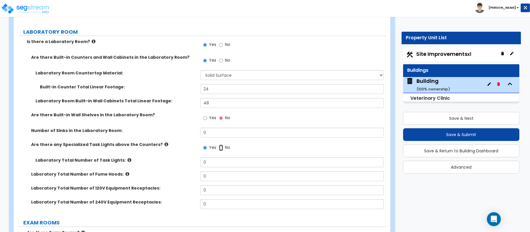
click at [221, 149] on input "No" at bounding box center [221, 148] width 4 height 6
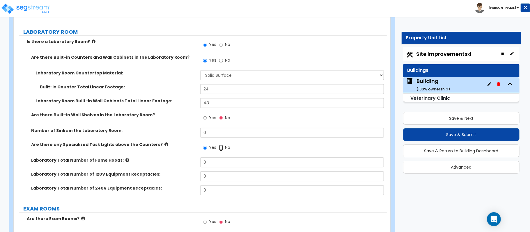
radio input "false"
radio input "true"
drag, startPoint x: 214, startPoint y: 136, endPoint x: 160, endPoint y: 136, distance: 54.8
click at [160, 136] on div "Number of Sinks in the Laboratory Room: 0" at bounding box center [200, 135] width 373 height 14
type input "1"
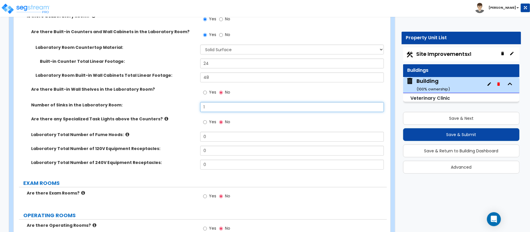
scroll to position [1106, 0]
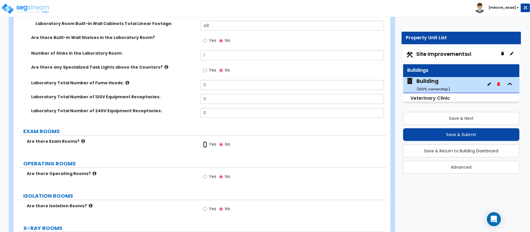
click at [205, 146] on input "Yes" at bounding box center [205, 145] width 4 height 6
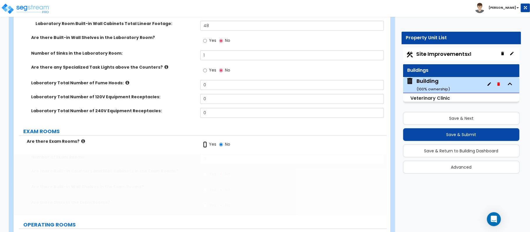
radio input "true"
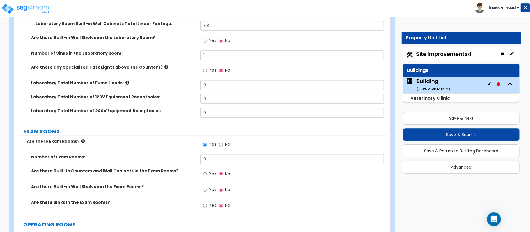
click at [81, 143] on icon at bounding box center [83, 141] width 4 height 4
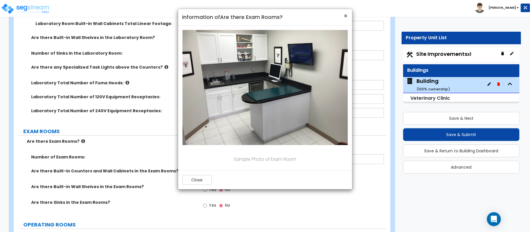
click at [346, 15] on span "×" at bounding box center [346, 16] width 4 height 8
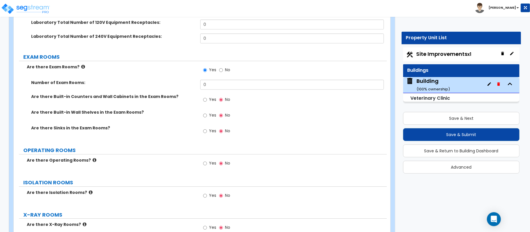
scroll to position [1184, 0]
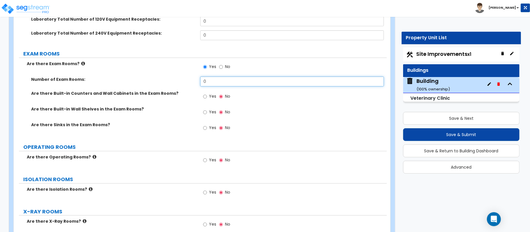
drag, startPoint x: 213, startPoint y: 83, endPoint x: 162, endPoint y: 83, distance: 51.6
click at [162, 83] on div "Number of Exam Rooms: 0" at bounding box center [200, 84] width 373 height 14
type input "2"
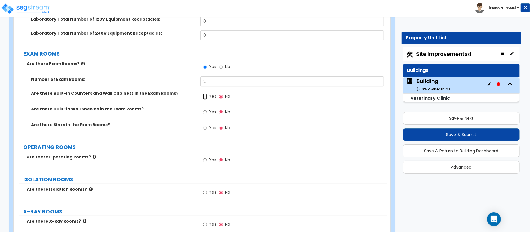
click at [205, 100] on input "Yes" at bounding box center [205, 96] width 4 height 6
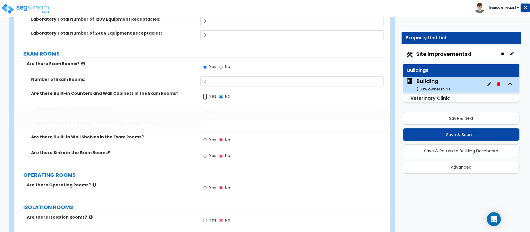
radio input "true"
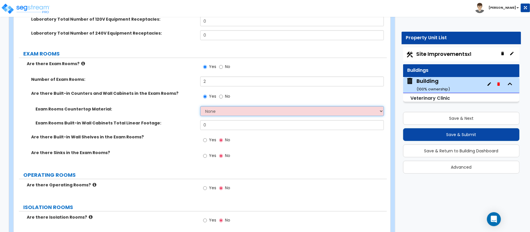
click at [228, 110] on select "None Plastic Laminate Solid Surface Stone Quartz Marble Tile Wood Stainless Ste…" at bounding box center [292, 111] width 184 height 10
select select "2"
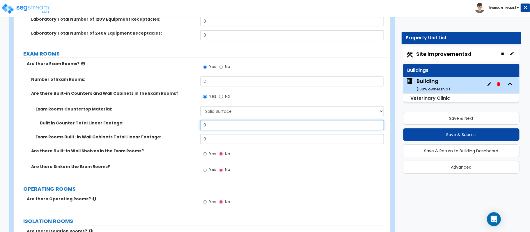
drag, startPoint x: 212, startPoint y: 131, endPoint x: 202, endPoint y: 130, distance: 10.5
click at [202, 130] on input "0" at bounding box center [292, 125] width 184 height 10
type input "16"
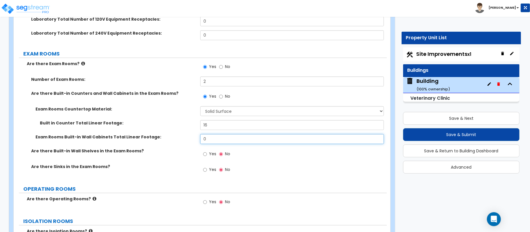
drag, startPoint x: 210, startPoint y: 140, endPoint x: 174, endPoint y: 142, distance: 36.1
click at [174, 142] on div "Exam Rooms Built-in Wall Cabinets Total Linear Footage: 0" at bounding box center [200, 141] width 373 height 14
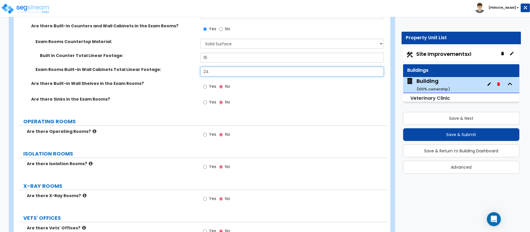
scroll to position [1262, 0]
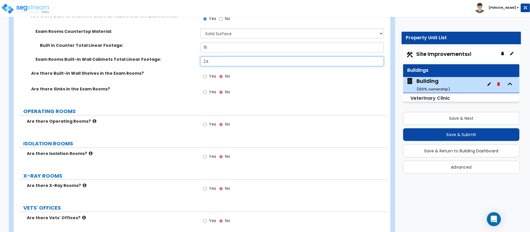
type input "24"
click at [206, 127] on input "Yes" at bounding box center [205, 124] width 4 height 6
radio input "true"
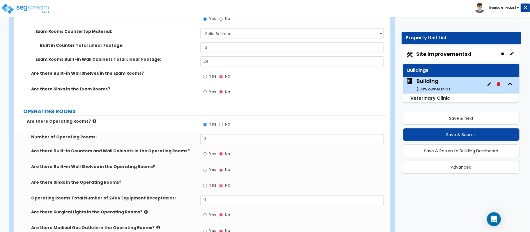
click at [93, 123] on icon at bounding box center [95, 121] width 4 height 4
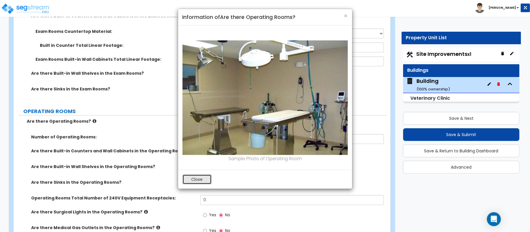
click at [187, 181] on button "Close" at bounding box center [197, 180] width 29 height 10
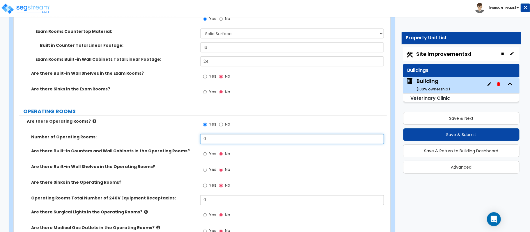
drag, startPoint x: 214, startPoint y: 146, endPoint x: 175, endPoint y: 140, distance: 39.4
click at [175, 140] on div "Number of Operating Rooms: 0" at bounding box center [200, 141] width 373 height 14
type input "1"
click at [206, 156] on input "Yes" at bounding box center [205, 154] width 4 height 6
radio input "true"
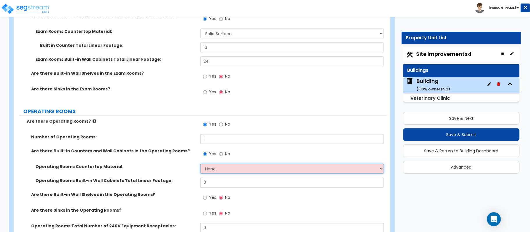
drag, startPoint x: 230, startPoint y: 169, endPoint x: 191, endPoint y: 171, distance: 38.5
click at [230, 169] on select "None Plastic Laminate Solid Surface Stone Quartz Marble Tile Wood Stainless Ste…" at bounding box center [292, 169] width 184 height 10
select select "2"
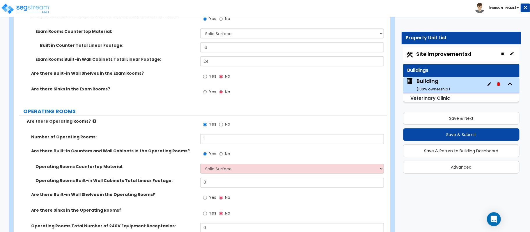
drag, startPoint x: 183, startPoint y: 171, endPoint x: 223, endPoint y: 189, distance: 44.0
click at [183, 170] on label "Operating Rooms Countertop Material:" at bounding box center [116, 167] width 160 height 6
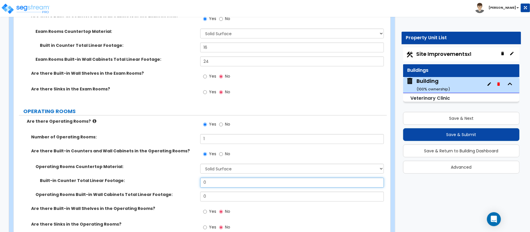
drag, startPoint x: 217, startPoint y: 185, endPoint x: 194, endPoint y: 183, distance: 23.1
click at [194, 183] on div "Built-in Counter Total Linear Footage: 0" at bounding box center [200, 185] width 373 height 14
type input "12"
drag, startPoint x: 220, startPoint y: 200, endPoint x: 182, endPoint y: 198, distance: 37.9
click at [182, 198] on div "Operating Rooms Built-in Wall Cabinets Total Linear Footage: 0" at bounding box center [200, 199] width 373 height 14
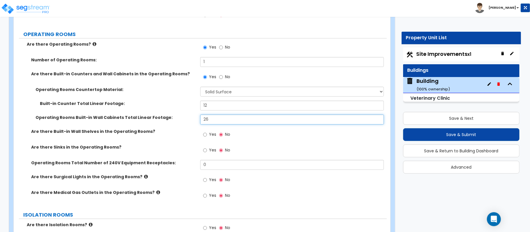
scroll to position [1339, 0]
type input "26"
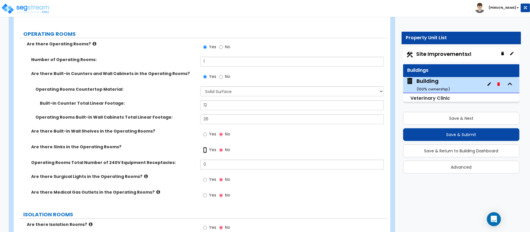
click at [206, 151] on input "Yes" at bounding box center [205, 150] width 4 height 6
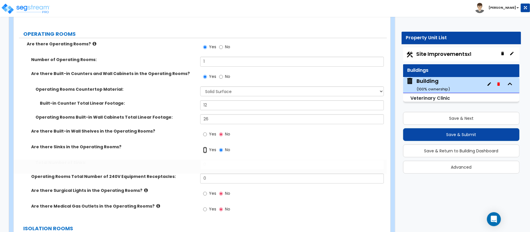
radio input "true"
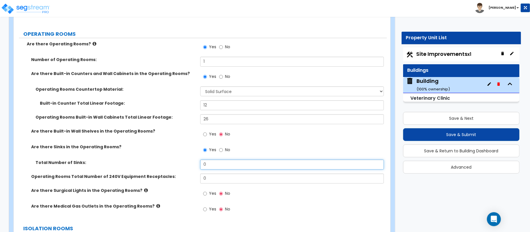
drag, startPoint x: 219, startPoint y: 168, endPoint x: 175, endPoint y: 165, distance: 44.4
click at [175, 165] on div "Total Number of Sinks: 0" at bounding box center [200, 167] width 373 height 14
type input "1"
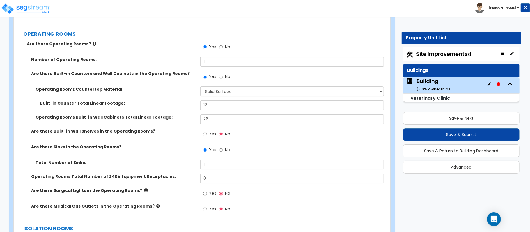
click at [175, 165] on label "Total Number of Sinks:" at bounding box center [116, 163] width 160 height 6
click at [144, 191] on icon at bounding box center [146, 190] width 4 height 4
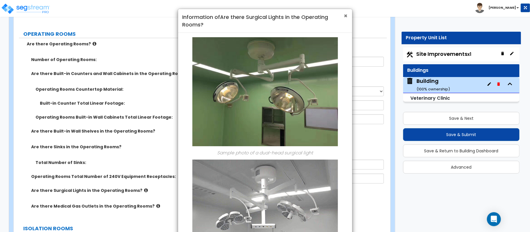
click at [344, 16] on span "×" at bounding box center [346, 16] width 4 height 8
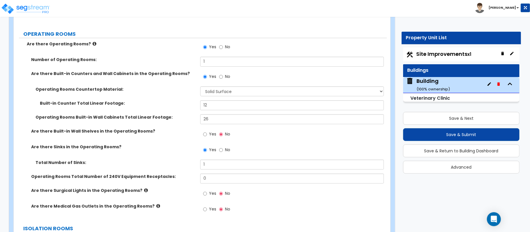
click at [156, 207] on icon at bounding box center [158, 206] width 4 height 4
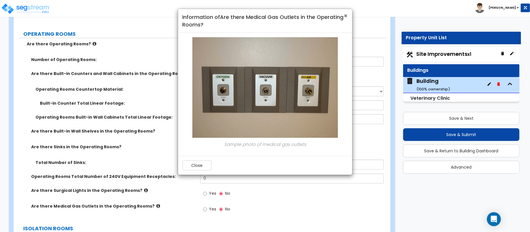
click at [346, 15] on span "×" at bounding box center [346, 16] width 4 height 8
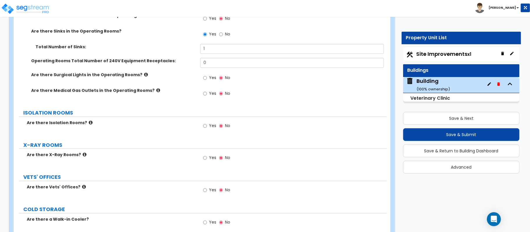
scroll to position [1456, 0]
click at [89, 123] on icon at bounding box center [91, 122] width 4 height 4
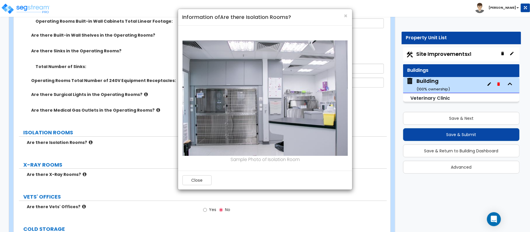
scroll to position [1417, 0]
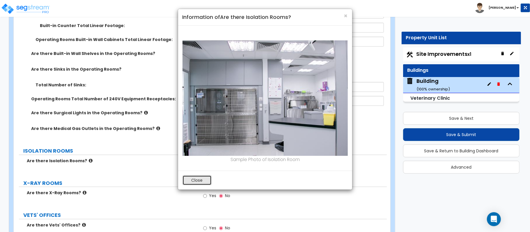
click at [197, 183] on button "Close" at bounding box center [197, 181] width 29 height 10
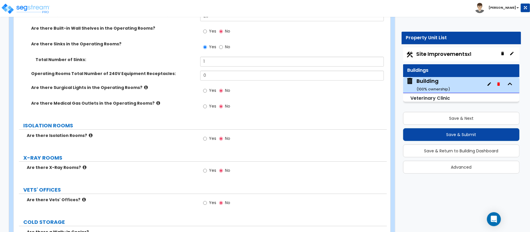
scroll to position [1456, 0]
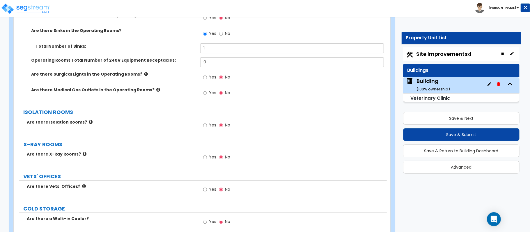
click at [83, 155] on icon at bounding box center [85, 154] width 4 height 4
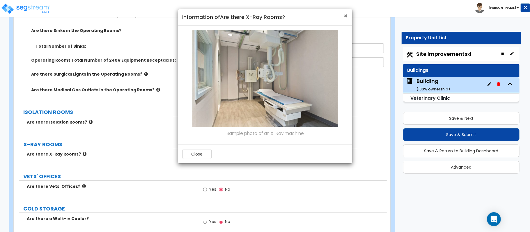
click at [345, 15] on span "×" at bounding box center [346, 16] width 4 height 8
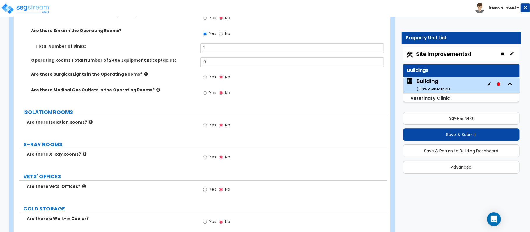
click at [82, 186] on icon at bounding box center [84, 186] width 4 height 4
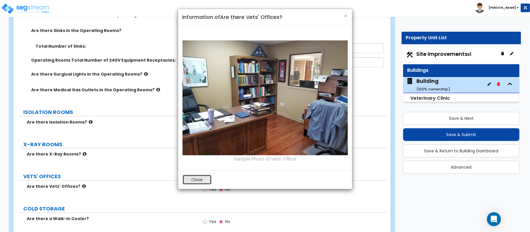
click at [199, 181] on button "Close" at bounding box center [197, 180] width 29 height 10
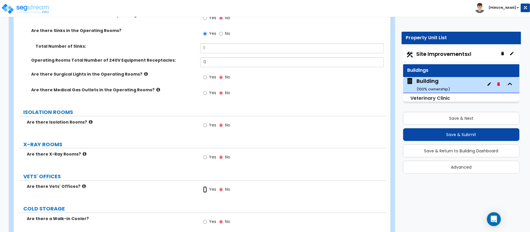
click at [205, 193] on input "Yes" at bounding box center [205, 190] width 4 height 6
radio input "true"
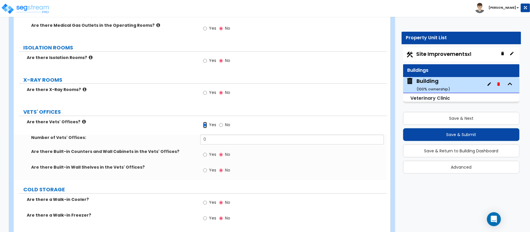
scroll to position [1533, 0]
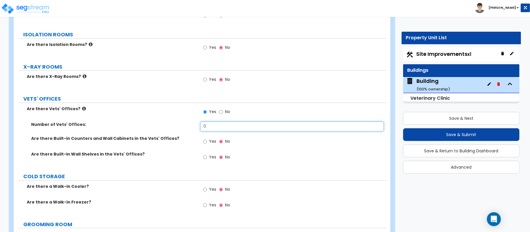
drag, startPoint x: 218, startPoint y: 125, endPoint x: 143, endPoint y: 129, distance: 75.6
click at [143, 129] on div "Number of Vets' Offices: 0" at bounding box center [200, 129] width 373 height 14
type input "2"
click at [205, 145] on input "Yes" at bounding box center [205, 142] width 4 height 6
radio input "true"
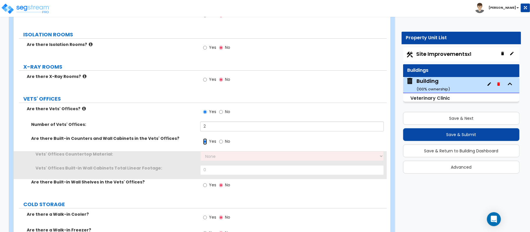
click at [205, 143] on input "Yes" at bounding box center [205, 142] width 4 height 6
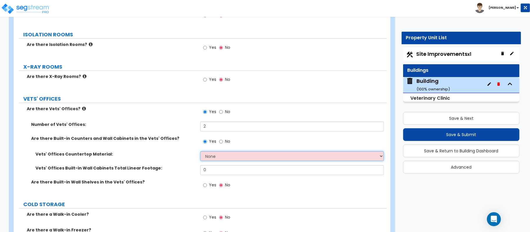
click at [215, 155] on select "None Plastic Laminate Solid Surface Stone Quartz Marble Tile Wood Stainless Ste…" at bounding box center [292, 156] width 184 height 10
select select "2"
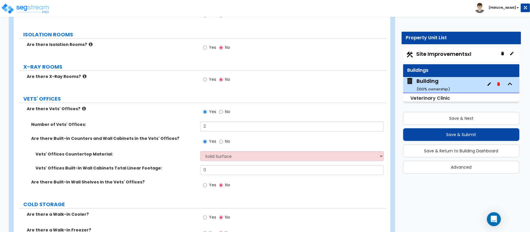
click at [168, 162] on div "Vets' Offices Countertop Material: None Plastic Laminate Solid Surface Stone Qu…" at bounding box center [200, 158] width 373 height 14
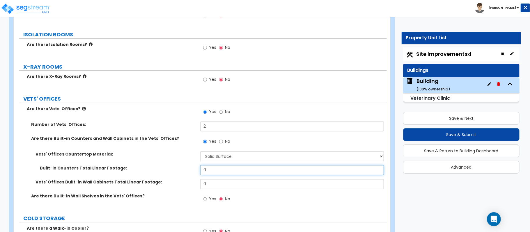
drag, startPoint x: 220, startPoint y: 176, endPoint x: 173, endPoint y: 176, distance: 47.8
click at [173, 176] on div "Built-in Counters Total Linear Footage: 0" at bounding box center [200, 172] width 373 height 14
type input "16"
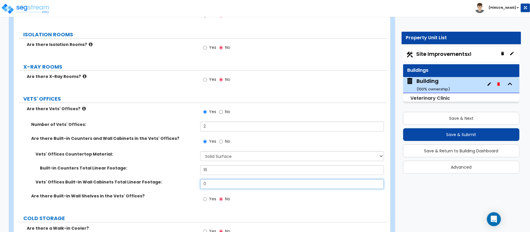
drag, startPoint x: 216, startPoint y: 185, endPoint x: 157, endPoint y: 188, distance: 58.6
click at [157, 188] on div "Vets' Offices Built-in Wall Cabinets Total Linear Footage: 0" at bounding box center [200, 186] width 373 height 14
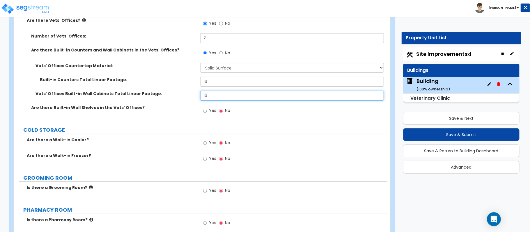
scroll to position [1650, 0]
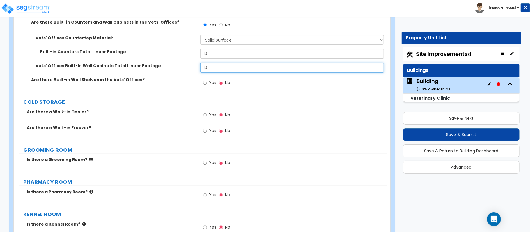
type input "16"
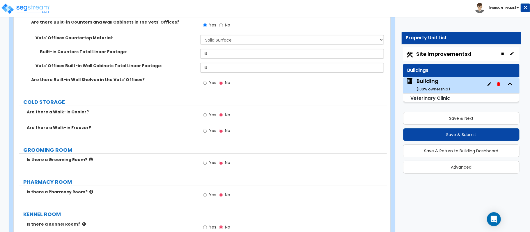
click at [161, 128] on label "Are there a Walk-in Freezer?" at bounding box center [111, 128] width 169 height 6
click at [89, 161] on icon at bounding box center [91, 160] width 4 height 4
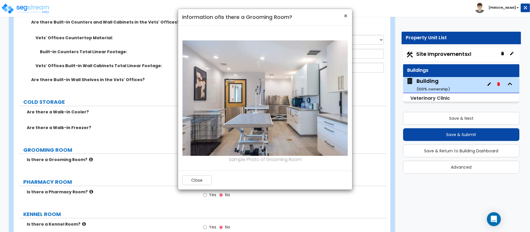
click at [347, 16] on span "×" at bounding box center [346, 16] width 4 height 8
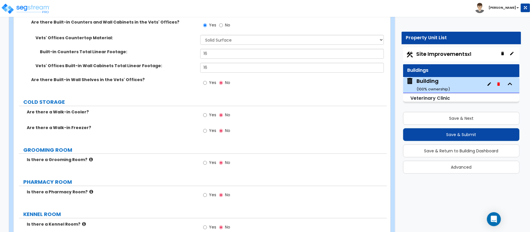
click at [89, 193] on icon at bounding box center [91, 192] width 4 height 4
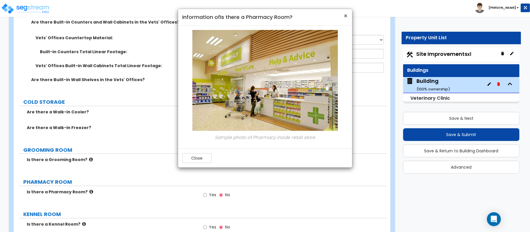
click at [346, 15] on span "×" at bounding box center [346, 16] width 4 height 8
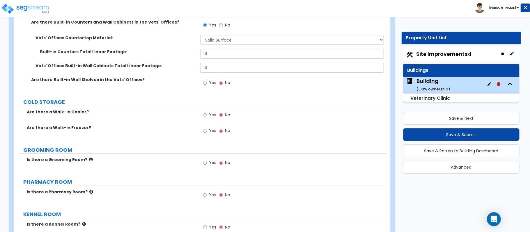
click at [89, 162] on icon at bounding box center [91, 160] width 4 height 4
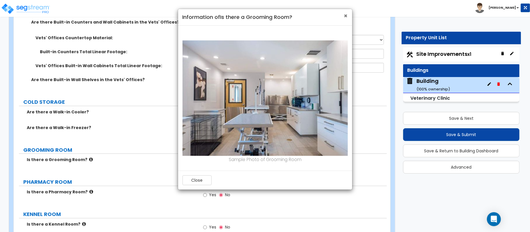
click at [345, 19] on span "×" at bounding box center [346, 16] width 4 height 8
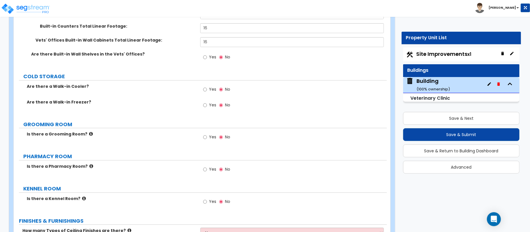
scroll to position [1689, 0]
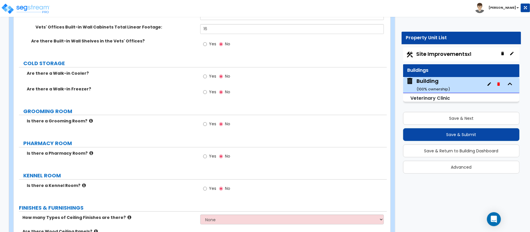
click at [82, 188] on icon at bounding box center [84, 185] width 4 height 4
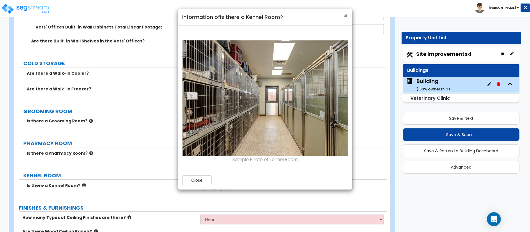
click at [344, 15] on span "×" at bounding box center [346, 16] width 4 height 8
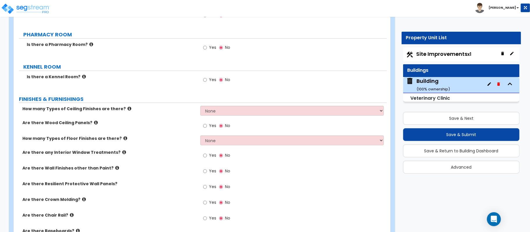
scroll to position [1805, 0]
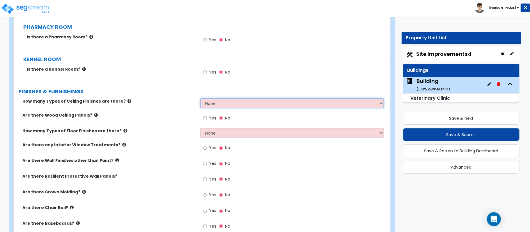
click at [237, 104] on select "None 1 2 3" at bounding box center [292, 103] width 184 height 10
select select "1"
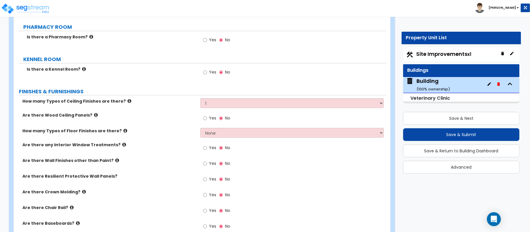
click at [181, 126] on div "Are there Wood Ceiling Panels? Yes No" at bounding box center [200, 120] width 373 height 16
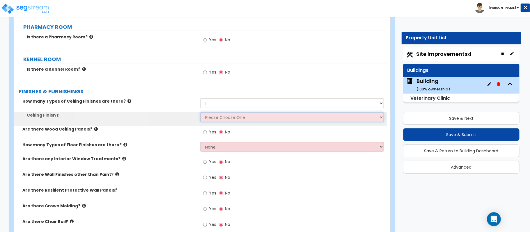
click at [218, 118] on select "Please Choose One Drop Ceiling Open Ceiling Drywall Ceiling" at bounding box center [292, 117] width 184 height 10
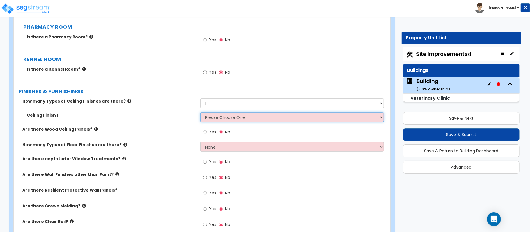
select select "1"
click at [200, 115] on select "Please Choose One Drop Ceiling Open Ceiling Drywall Ceiling" at bounding box center [292, 117] width 184 height 10
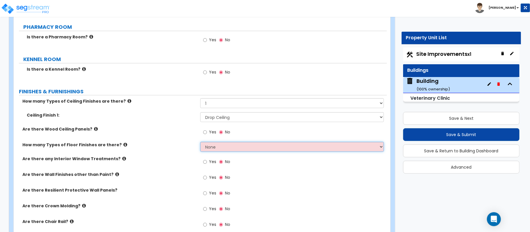
click at [247, 149] on select "None 1 2 3 4" at bounding box center [292, 147] width 184 height 10
select select "1"
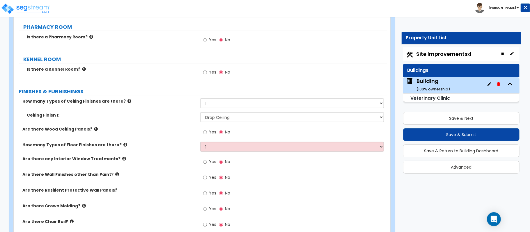
click at [168, 166] on div "Are there any Interior Window Treatments? Yes No" at bounding box center [200, 164] width 373 height 16
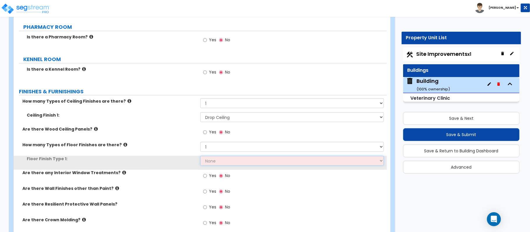
click at [211, 164] on select "None Tile Flooring Hardwood Flooring Resilient Laminate Flooring VCT Flooring S…" at bounding box center [292, 161] width 184 height 10
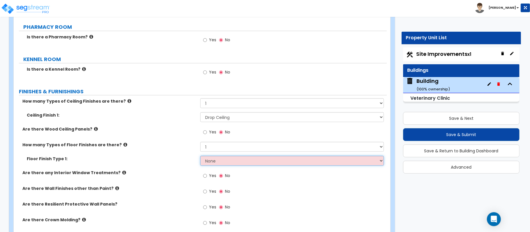
select select "1"
click at [200, 158] on select "None Tile Flooring Hardwood Flooring Resilient Laminate Flooring VCT Flooring S…" at bounding box center [292, 161] width 184 height 10
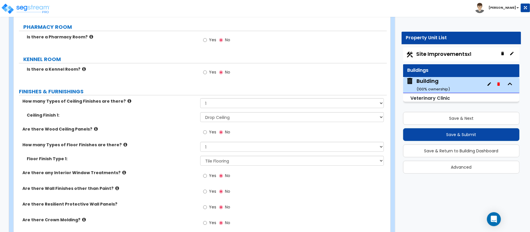
scroll to position [529, 0]
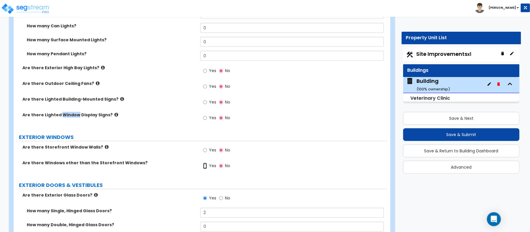
click at [207, 165] on input "Yes" at bounding box center [205, 166] width 4 height 6
radio input "true"
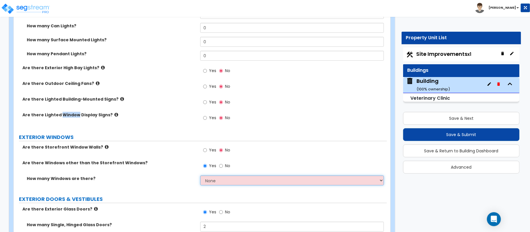
click at [219, 186] on select "None I want to enter a Percentage of the Exterior Windows I want to enter the N…" at bounding box center [292, 181] width 184 height 10
select select "2"
click at [200, 177] on select "None I want to enter a Percentage of the Exterior Windows I want to enter the N…" at bounding box center [292, 181] width 184 height 10
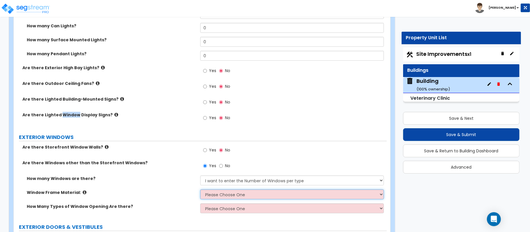
click at [231, 197] on select "Please Choose One Vinyl Aluminum Wood" at bounding box center [292, 195] width 184 height 10
select select "3"
click at [200, 191] on select "Please Choose One Vinyl Aluminum Wood" at bounding box center [292, 195] width 184 height 10
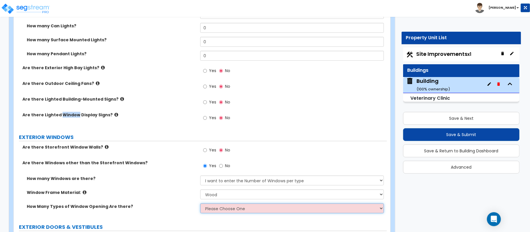
click at [228, 208] on select "Please Choose One 1 2 3 4" at bounding box center [292, 209] width 184 height 10
select select "1"
click at [200, 205] on select "Please Choose One 1 2 3 4" at bounding box center [292, 209] width 184 height 10
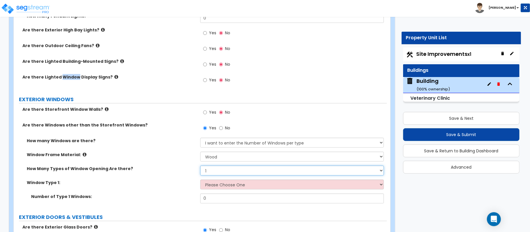
scroll to position [606, 0]
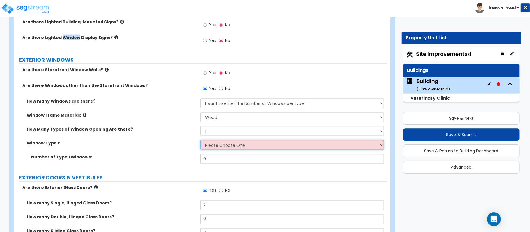
click at [250, 144] on select "Please Choose One Sliding Picture/Fixed Double/Single Hung Awning Swing" at bounding box center [292, 145] width 184 height 10
select select "3"
click at [200, 141] on select "Please Choose One Sliding Picture/Fixed Double/Single Hung Awning Swing" at bounding box center [292, 145] width 184 height 10
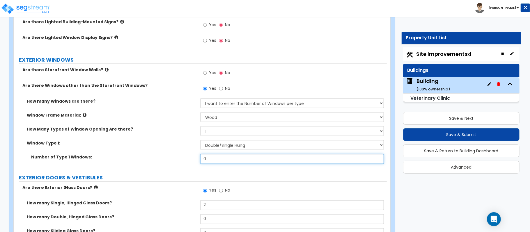
drag, startPoint x: 210, startPoint y: 160, endPoint x: 166, endPoint y: 160, distance: 44.6
click at [166, 160] on div "Number of Type 1 Windows: 0" at bounding box center [200, 161] width 373 height 14
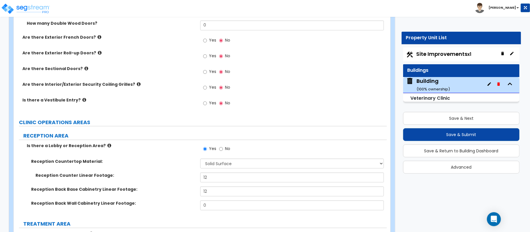
scroll to position [956, 0]
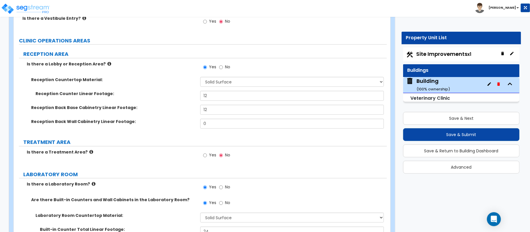
type input "5"
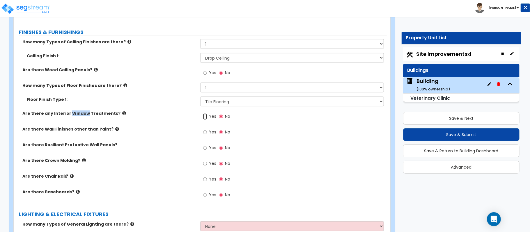
click at [204, 120] on input "Yes" at bounding box center [205, 117] width 4 height 6
radio input "true"
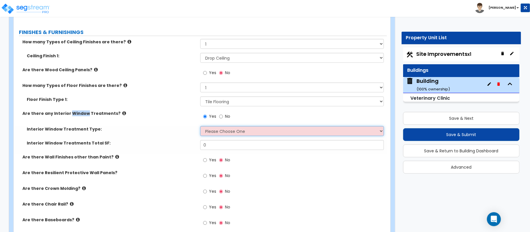
click at [218, 130] on select "Please Choose One Vertical Blinds Window Shades Venetian Blinds Wood Shutters" at bounding box center [292, 131] width 184 height 10
select select "3"
click at [200, 129] on select "Please Choose One Vertical Blinds Window Shades Venetian Blinds Wood Shutters" at bounding box center [292, 131] width 184 height 10
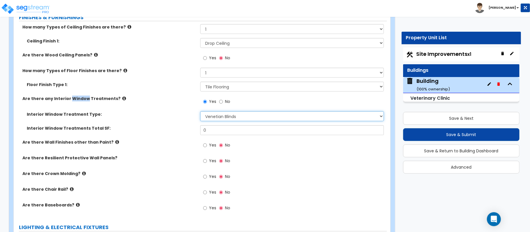
scroll to position [1974, 0]
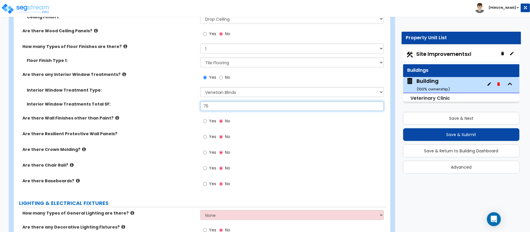
type input "75"
click at [207, 185] on input "Yes" at bounding box center [205, 184] width 4 height 6
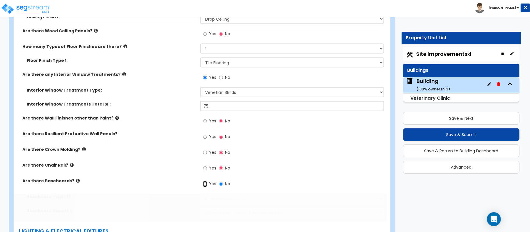
radio input "true"
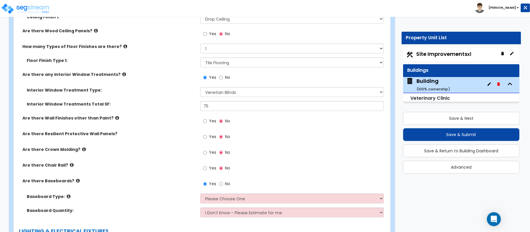
click at [158, 194] on div "Are there Baseboards? Yes No" at bounding box center [200, 186] width 373 height 16
drag, startPoint x: 220, startPoint y: 199, endPoint x: 193, endPoint y: 202, distance: 27.8
click at [219, 200] on select "Please Choose One Wood Vinyl Carpet Tile" at bounding box center [292, 199] width 184 height 10
select select "1"
drag, startPoint x: 176, startPoint y: 201, endPoint x: 182, endPoint y: 187, distance: 15.0
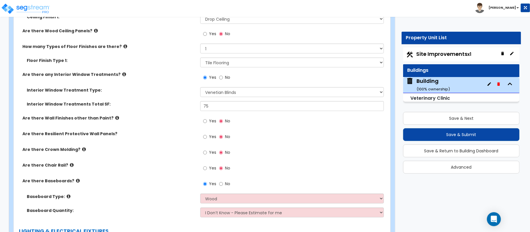
click at [176, 200] on label "Baseboard Type:" at bounding box center [111, 197] width 169 height 6
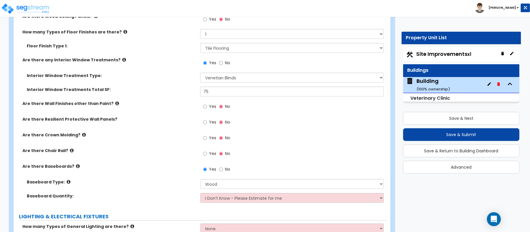
scroll to position [2090, 0]
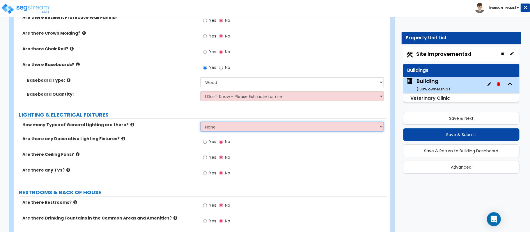
click at [231, 132] on select "None 1 2 3" at bounding box center [292, 127] width 184 height 10
select select "1"
click at [174, 146] on div "Are there any Decorative Lighting Fixtures? Yes No" at bounding box center [200, 144] width 373 height 16
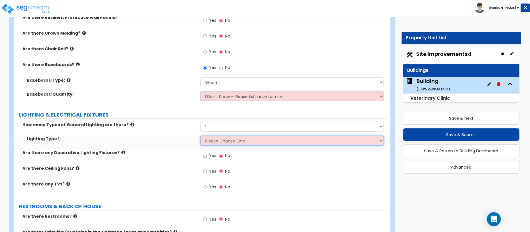
click at [206, 146] on select "Please Choose One LED Surface-Mounted LED Recessed Fluorescent Surface-Mounted …" at bounding box center [292, 141] width 184 height 10
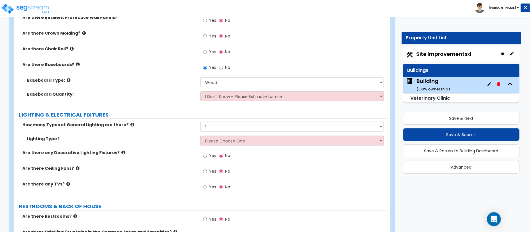
click at [130, 127] on icon at bounding box center [132, 125] width 4 height 4
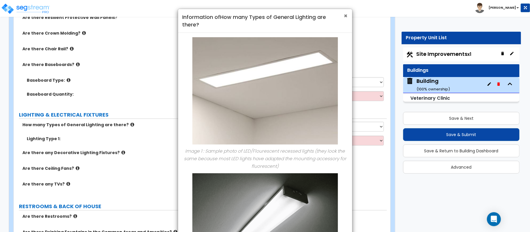
click at [344, 18] on span "×" at bounding box center [346, 16] width 4 height 8
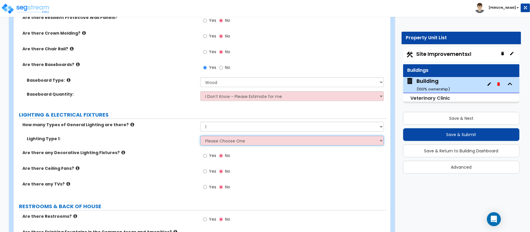
click at [230, 142] on select "Please Choose One LED Surface-Mounted LED Recessed Fluorescent Surface-Mounted …" at bounding box center [292, 141] width 184 height 10
click at [233, 142] on select "Please Choose One LED Surface-Mounted LED Recessed Fluorescent Surface-Mounted …" at bounding box center [292, 141] width 184 height 10
select select "2"
click at [200, 139] on select "Please Choose One LED Surface-Mounted LED Recessed Fluorescent Surface-Mounted …" at bounding box center [292, 141] width 184 height 10
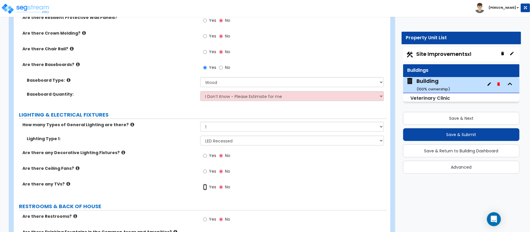
click at [206, 191] on input "Yes" at bounding box center [205, 187] width 4 height 6
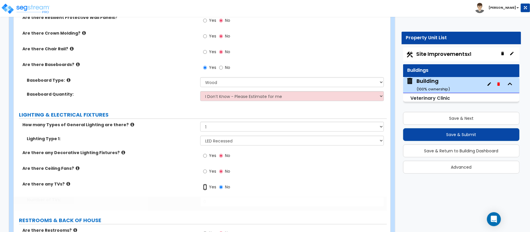
radio input "true"
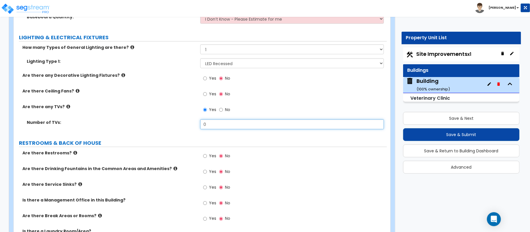
drag, startPoint x: 211, startPoint y: 125, endPoint x: 153, endPoint y: 118, distance: 59.2
click at [153, 118] on div "How many Types of General Lighting are there? None 1 2 3 Lighting Type 1: Pleas…" at bounding box center [200, 89] width 365 height 89
type input "1"
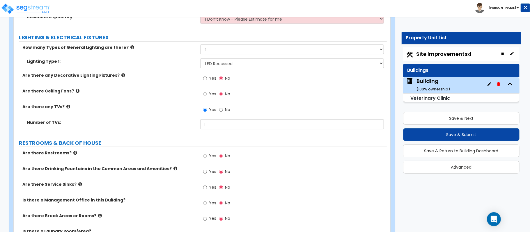
click at [156, 114] on div "Are there any TVs? Yes No" at bounding box center [200, 112] width 373 height 16
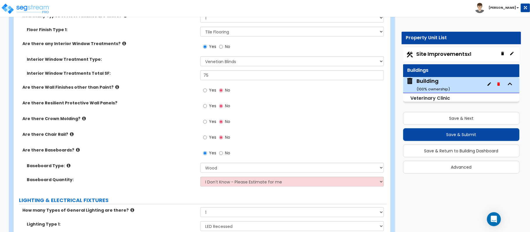
scroll to position [1818, 0]
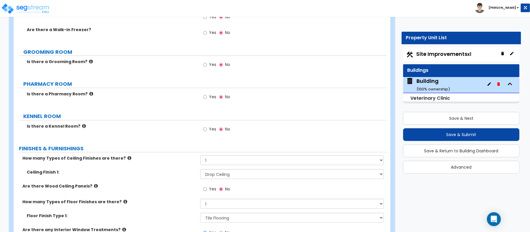
click at [82, 126] on icon at bounding box center [84, 126] width 4 height 4
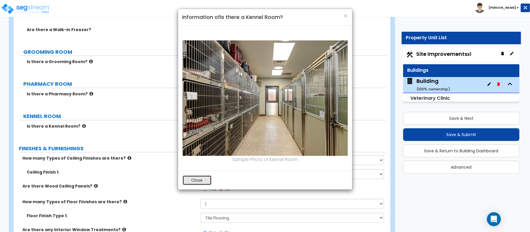
click at [202, 182] on button "Close" at bounding box center [197, 181] width 29 height 10
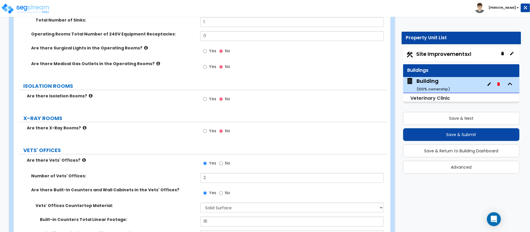
scroll to position [1546, 0]
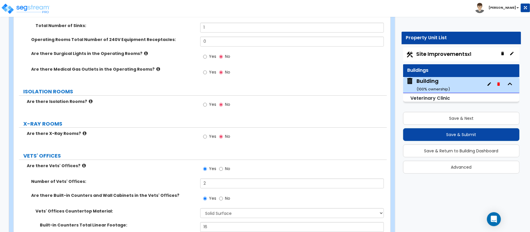
click at [89, 104] on icon at bounding box center [91, 101] width 4 height 4
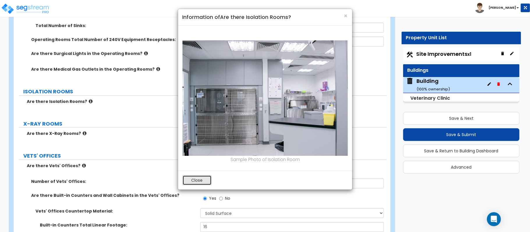
click at [204, 183] on button "Close" at bounding box center [197, 181] width 29 height 10
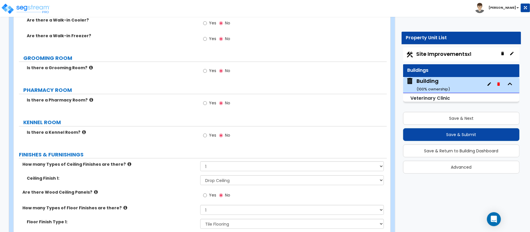
scroll to position [1818, 0]
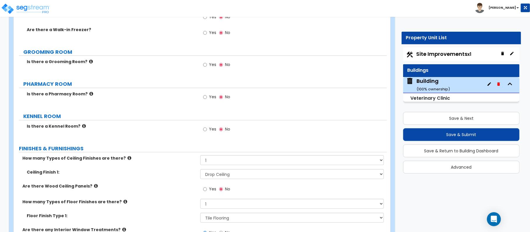
click at [82, 128] on icon at bounding box center [84, 126] width 4 height 4
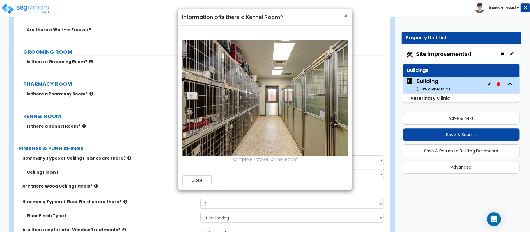
drag, startPoint x: 347, startPoint y: 13, endPoint x: 241, endPoint y: 114, distance: 146.7
click at [347, 14] on span "×" at bounding box center [346, 16] width 4 height 8
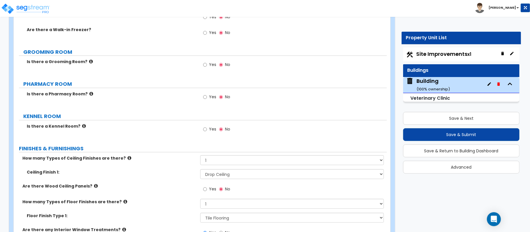
click at [204, 135] on label "Yes" at bounding box center [209, 130] width 13 height 10
click at [204, 133] on input "Yes" at bounding box center [205, 129] width 4 height 6
radio input "true"
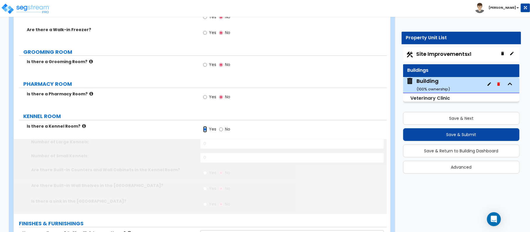
scroll to position [1893, 0]
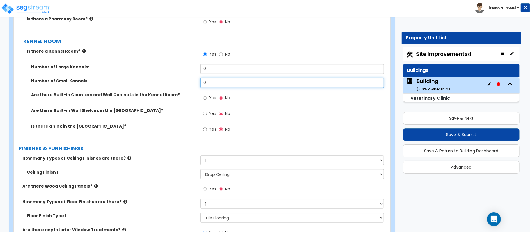
click at [158, 91] on div "Number of Small Kennels: 0" at bounding box center [200, 85] width 373 height 14
type input "9"
click at [206, 101] on input "Yes" at bounding box center [205, 98] width 4 height 6
radio input "true"
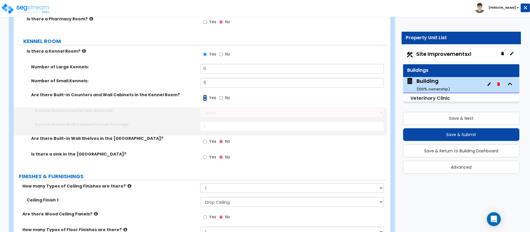
scroll to position [1921, 0]
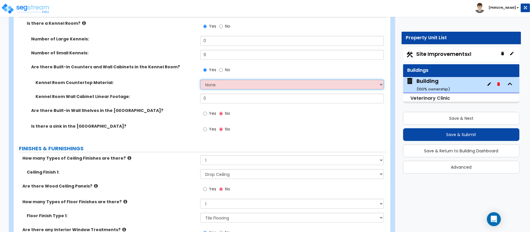
click at [223, 89] on select "None Plastic Laminate Solid Surface Stone Quartz Marble Tile Wood Stainless Ste…" at bounding box center [292, 85] width 184 height 10
select select "2"
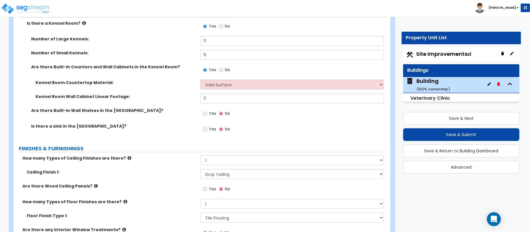
drag, startPoint x: 181, startPoint y: 97, endPoint x: 218, endPoint y: 94, distance: 38.0
click at [181, 97] on label "Kennel Room Wall Cabinet Linear Footage:" at bounding box center [116, 97] width 160 height 6
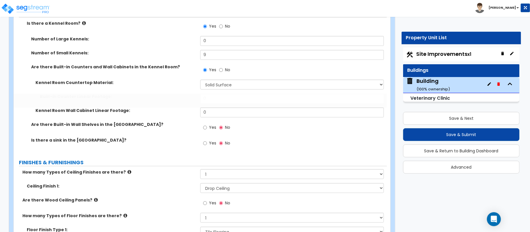
scroll to position [1935, 0]
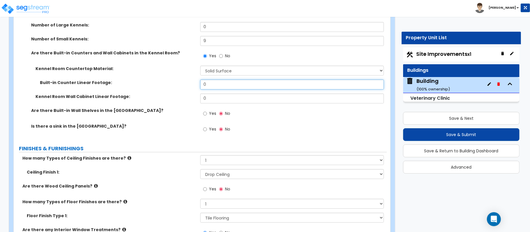
click at [216, 87] on input "0" at bounding box center [292, 85] width 184 height 10
drag, startPoint x: 221, startPoint y: 87, endPoint x: 145, endPoint y: 89, distance: 76.3
click at [146, 89] on div "Built-in Counter Linear Footage: 0" at bounding box center [200, 87] width 373 height 14
type input "8"
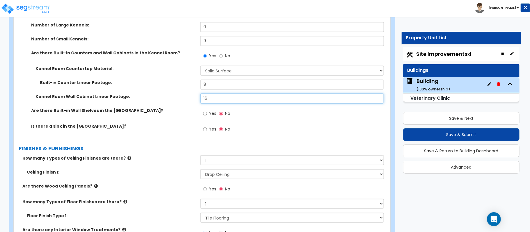
type input "16"
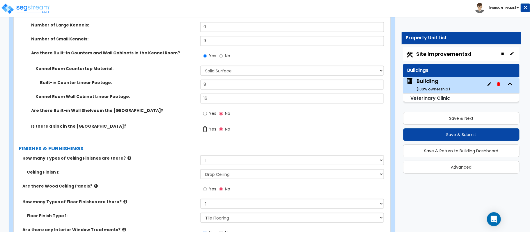
click at [205, 132] on input "Yes" at bounding box center [205, 129] width 4 height 6
radio input "true"
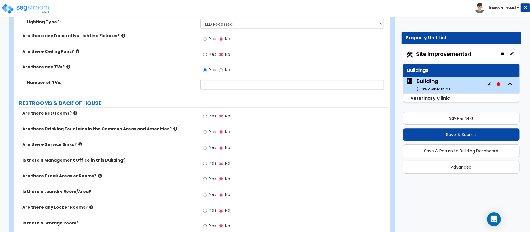
scroll to position [2323, 0]
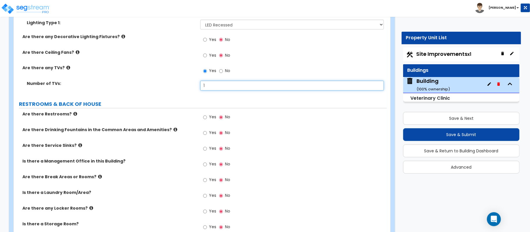
drag, startPoint x: 220, startPoint y: 88, endPoint x: 145, endPoint y: 87, distance: 75.7
click at [145, 87] on div "Number of TVs: 1" at bounding box center [200, 88] width 373 height 14
type input "2"
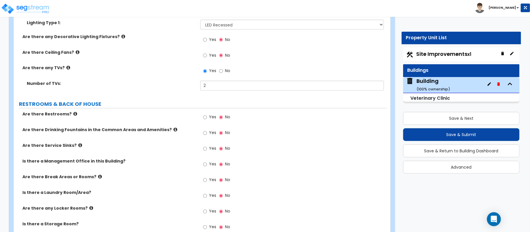
click at [203, 121] on div "Yes No" at bounding box center [216, 118] width 33 height 13
click at [205, 121] on input "Yes" at bounding box center [205, 117] width 4 height 6
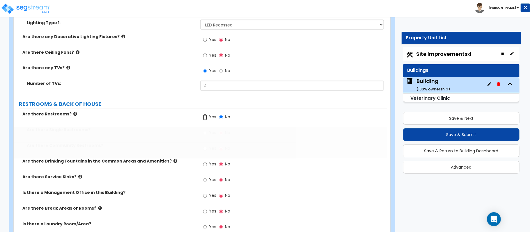
radio input "true"
click at [206, 137] on input "Yes" at bounding box center [205, 133] width 4 height 6
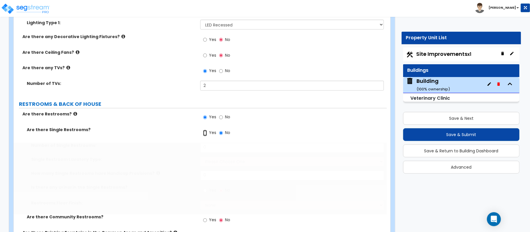
radio input "true"
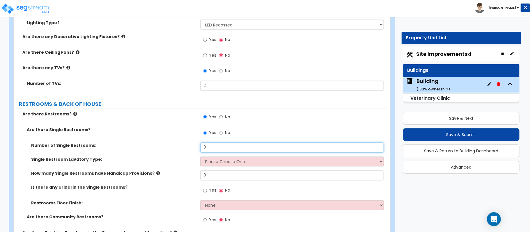
drag, startPoint x: 216, startPoint y: 154, endPoint x: 183, endPoint y: 149, distance: 33.0
click at [183, 149] on div "Number of Single Restrooms: 0" at bounding box center [200, 150] width 373 height 14
type input "1"
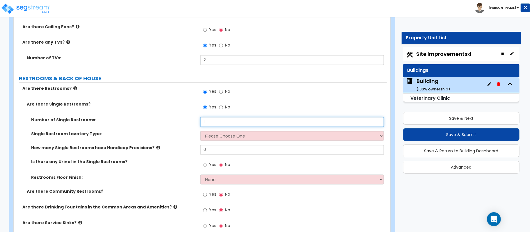
scroll to position [2362, 0]
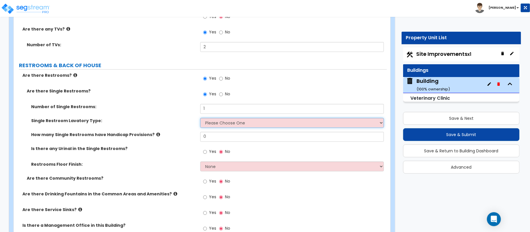
click at [215, 126] on select "Please Choose One Wall-mounted Vanity-mounted" at bounding box center [292, 123] width 184 height 10
select select "1"
click at [200, 121] on select "Please Choose One Wall-mounted Vanity-mounted" at bounding box center [292, 123] width 184 height 10
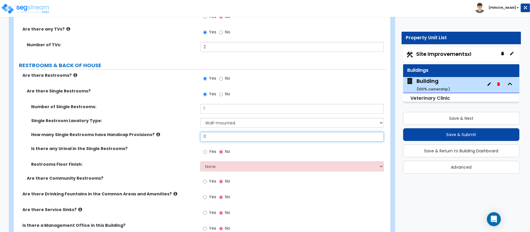
drag, startPoint x: 222, startPoint y: 139, endPoint x: 173, endPoint y: 137, distance: 49.0
click at [173, 137] on div "How many Single Restrooms have Handicap Provisions? 0" at bounding box center [200, 139] width 373 height 14
type input "1"
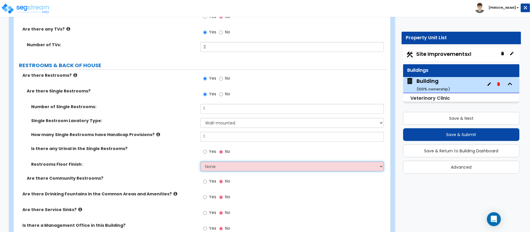
click at [210, 170] on select "None Tile Flooring Resilient Laminate Flooring VCT Flooring Sheet Vinyl Flooring" at bounding box center [292, 167] width 184 height 10
select select "1"
click at [200, 165] on select "None Tile Flooring Resilient Laminate Flooring VCT Flooring Sheet Vinyl Flooring" at bounding box center [292, 167] width 184 height 10
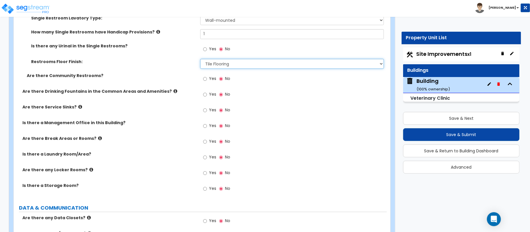
scroll to position [2479, 0]
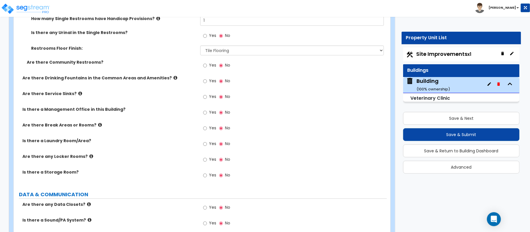
click at [89, 158] on label "Are there any Locker Rooms?" at bounding box center [109, 157] width 174 height 6
click at [89, 159] on icon at bounding box center [91, 156] width 4 height 4
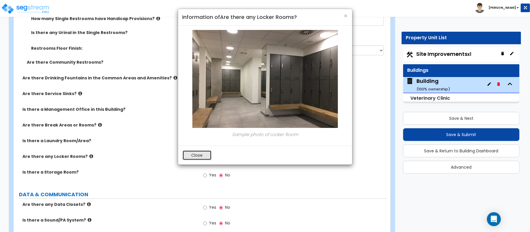
click at [204, 154] on button "Close" at bounding box center [197, 156] width 29 height 10
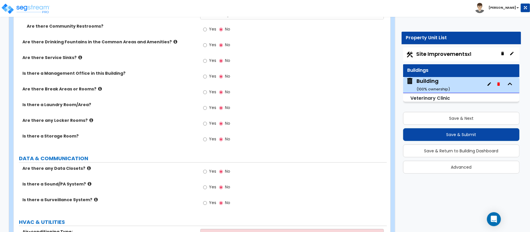
scroll to position [2556, 0]
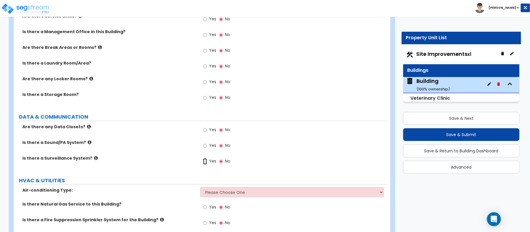
click at [206, 164] on input "Yes" at bounding box center [205, 161] width 4 height 6
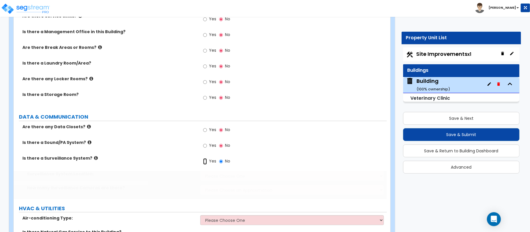
radio input "true"
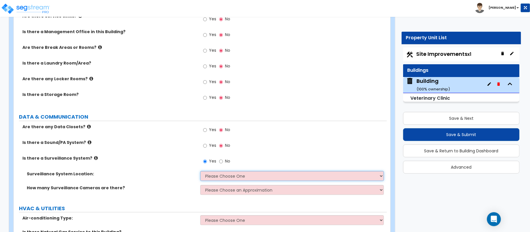
click at [213, 180] on select "Please Choose One Inside the Building Outside the Building Both Inside & Outside" at bounding box center [292, 176] width 184 height 10
select select "3"
click at [200, 174] on select "Please Choose One Inside the Building Outside the Building Both Inside & Outside" at bounding box center [292, 176] width 184 height 10
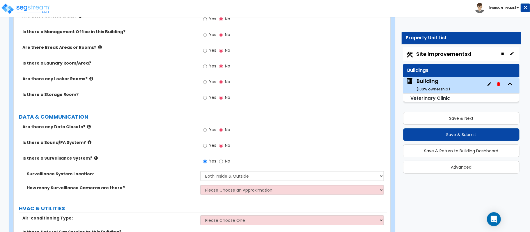
click at [217, 198] on div "How many Surveillance Cameras are there? Please Choose an Approximation Barely …" at bounding box center [200, 192] width 373 height 14
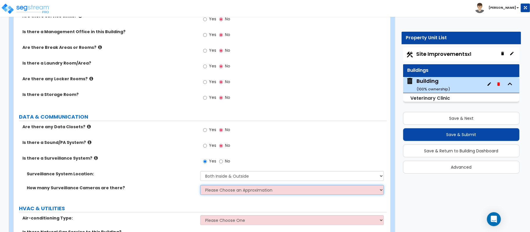
click at [219, 195] on select "Please Choose an Approximation Barely Noticed Any Noticed a Couple Frequently S…" at bounding box center [292, 190] width 184 height 10
select select "2"
click at [200, 188] on select "Please Choose an Approximation Barely Noticed Any Noticed a Couple Frequently S…" at bounding box center [292, 190] width 184 height 10
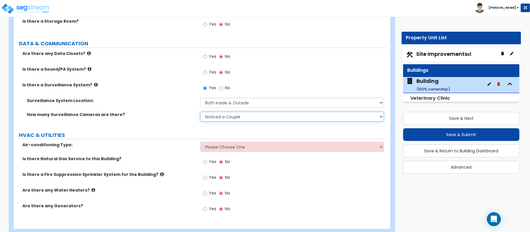
scroll to position [2634, 0]
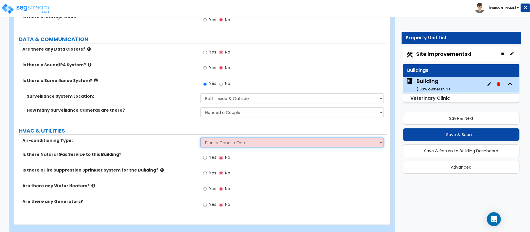
click at [215, 146] on select "Please Choose One Rooftop Unit Furnace-Condenser Forced Air Split Heating/Cooli…" at bounding box center [292, 143] width 184 height 10
select select "2"
click at [200, 141] on select "Please Choose One Rooftop Unit Furnace-Condenser Forced Air Split Heating/Cooli…" at bounding box center [292, 143] width 184 height 10
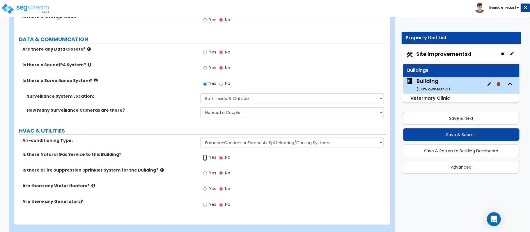
click at [205, 161] on input "Yes" at bounding box center [205, 158] width 4 height 6
radio input "true"
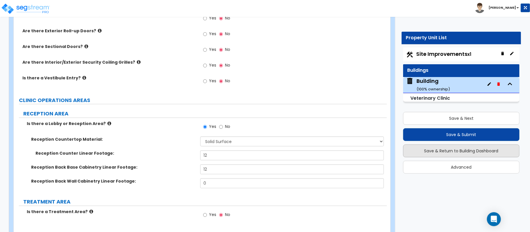
scroll to position [821, 0]
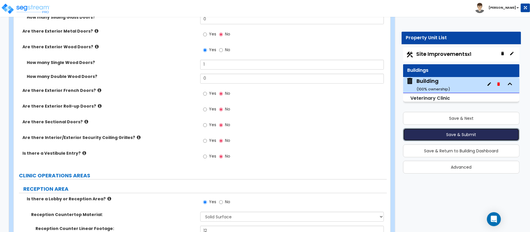
click at [464, 132] on button "Save & Submit" at bounding box center [461, 134] width 117 height 13
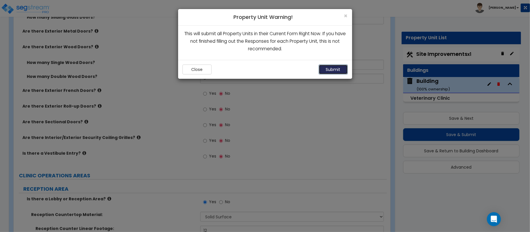
click at [330, 69] on button "Submit" at bounding box center [333, 70] width 29 height 10
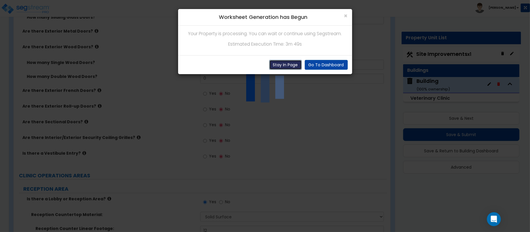
click at [280, 64] on button "Stay In Page" at bounding box center [285, 65] width 33 height 10
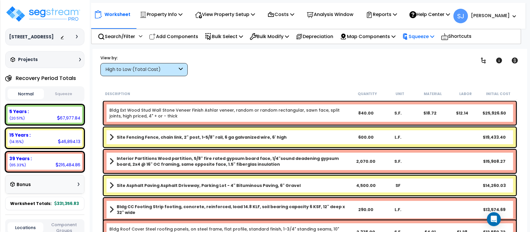
click at [435, 39] on p "Squeeze" at bounding box center [419, 37] width 32 height 8
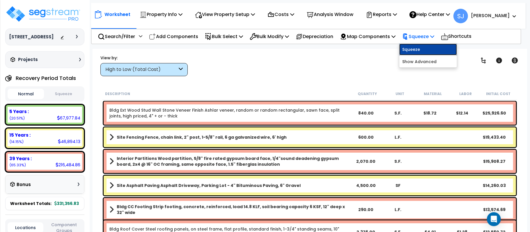
click at [433, 45] on link "Squeeze" at bounding box center [429, 50] width 58 height 12
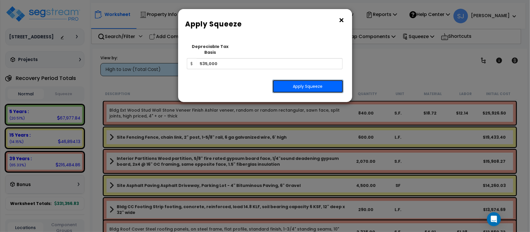
click at [302, 84] on button "Apply Squeeze" at bounding box center [308, 86] width 71 height 13
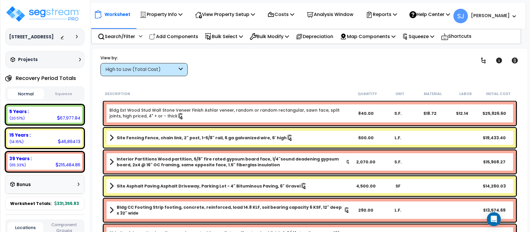
click at [70, 91] on button "Squeeze" at bounding box center [63, 94] width 36 height 10
click at [397, 17] on p "Reports" at bounding box center [381, 14] width 31 height 8
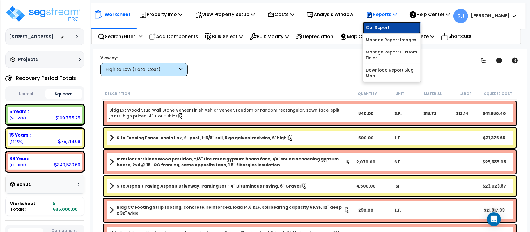
click at [386, 27] on link "Get Report" at bounding box center [392, 28] width 58 height 12
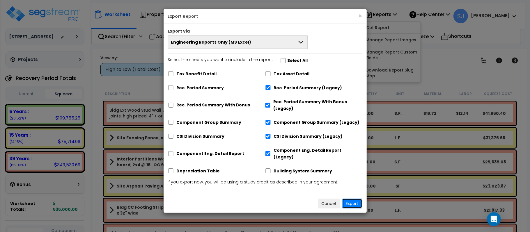
click at [357, 199] on button "Export" at bounding box center [353, 204] width 20 height 10
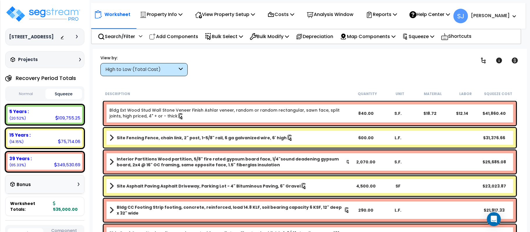
click at [66, 120] on div "109,755.25" at bounding box center [67, 118] width 25 height 6
copy div "109,755.25"
click at [67, 140] on div "75,714.06" at bounding box center [69, 142] width 22 height 6
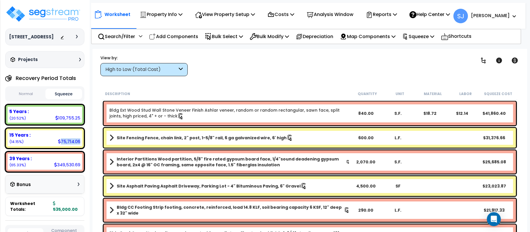
copy div "75,714.06"
click at [70, 118] on div "109,755.25" at bounding box center [67, 118] width 25 height 6
copy div "109,755.25"
click at [68, 167] on div "349,530.69" at bounding box center [67, 165] width 26 height 6
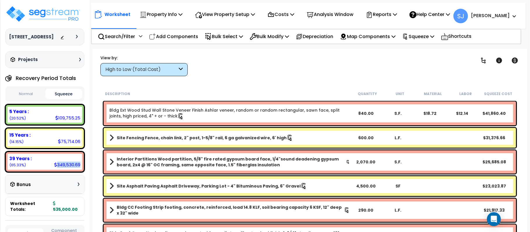
click at [68, 167] on div "349,530.69" at bounding box center [67, 165] width 26 height 6
copy div "349,530.69"
click at [86, 139] on div "[STREET_ADDRESS] Depreciable Tax Basis : $535,000.00 Placed-In-Service Date : […" at bounding box center [45, 116] width 90 height 232
